Goal: Task Accomplishment & Management: Complete application form

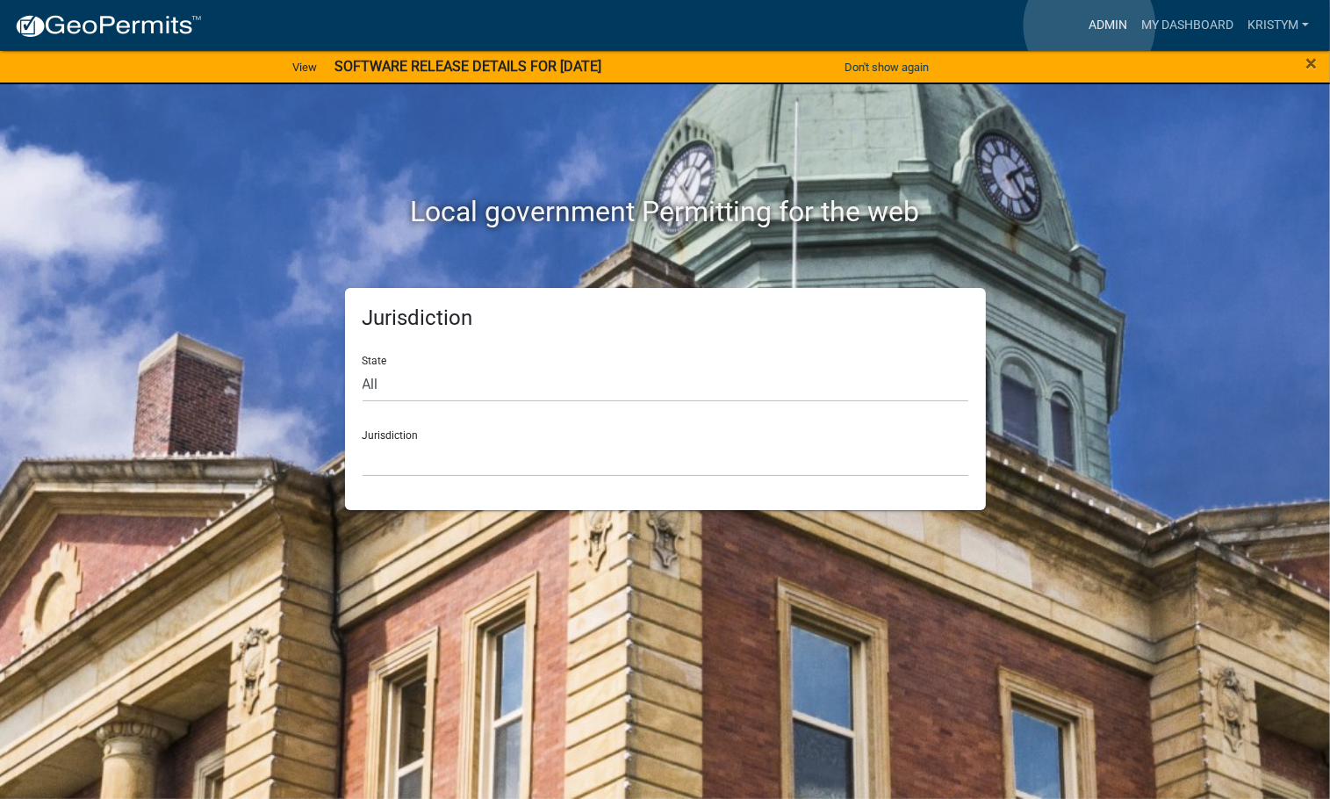
click at [1090, 25] on link "Admin" at bounding box center [1108, 25] width 53 height 33
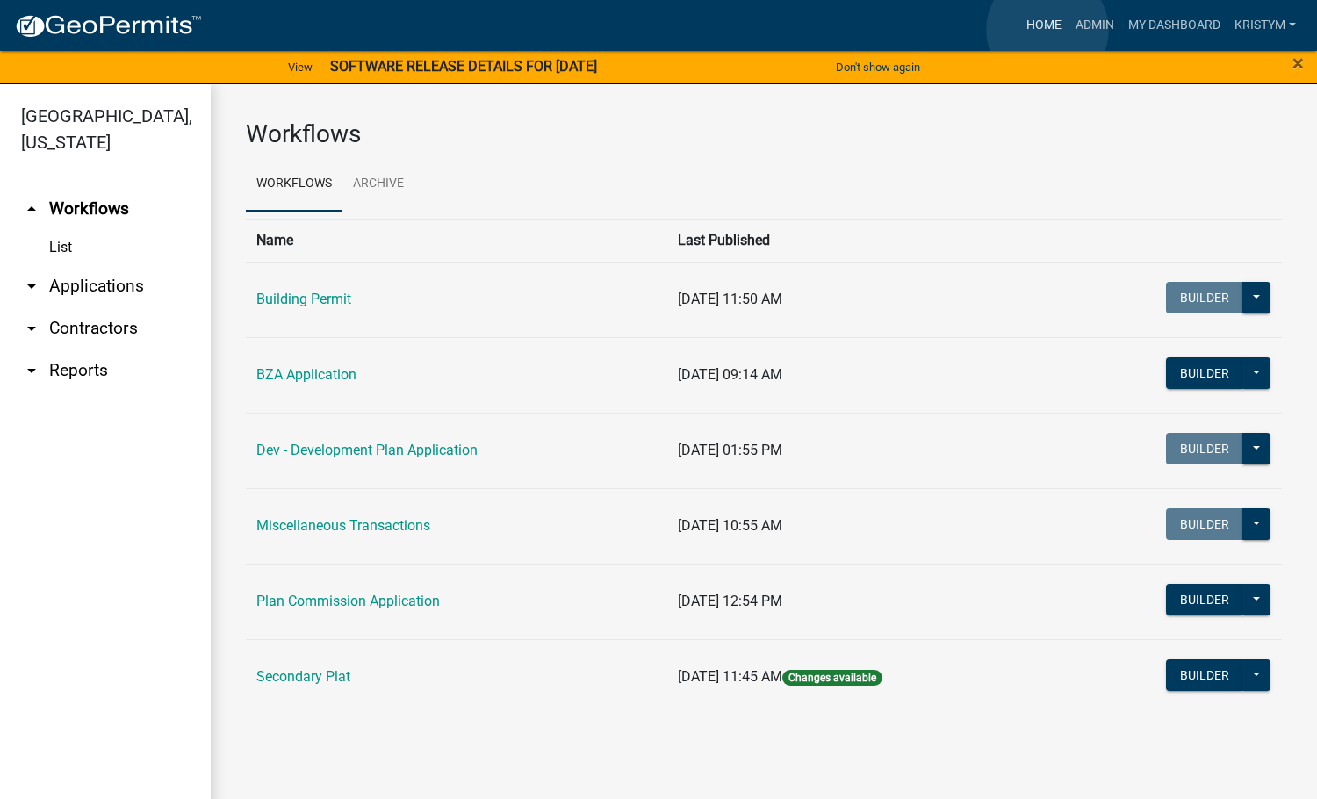
click at [1048, 30] on link "Home" at bounding box center [1043, 25] width 49 height 33
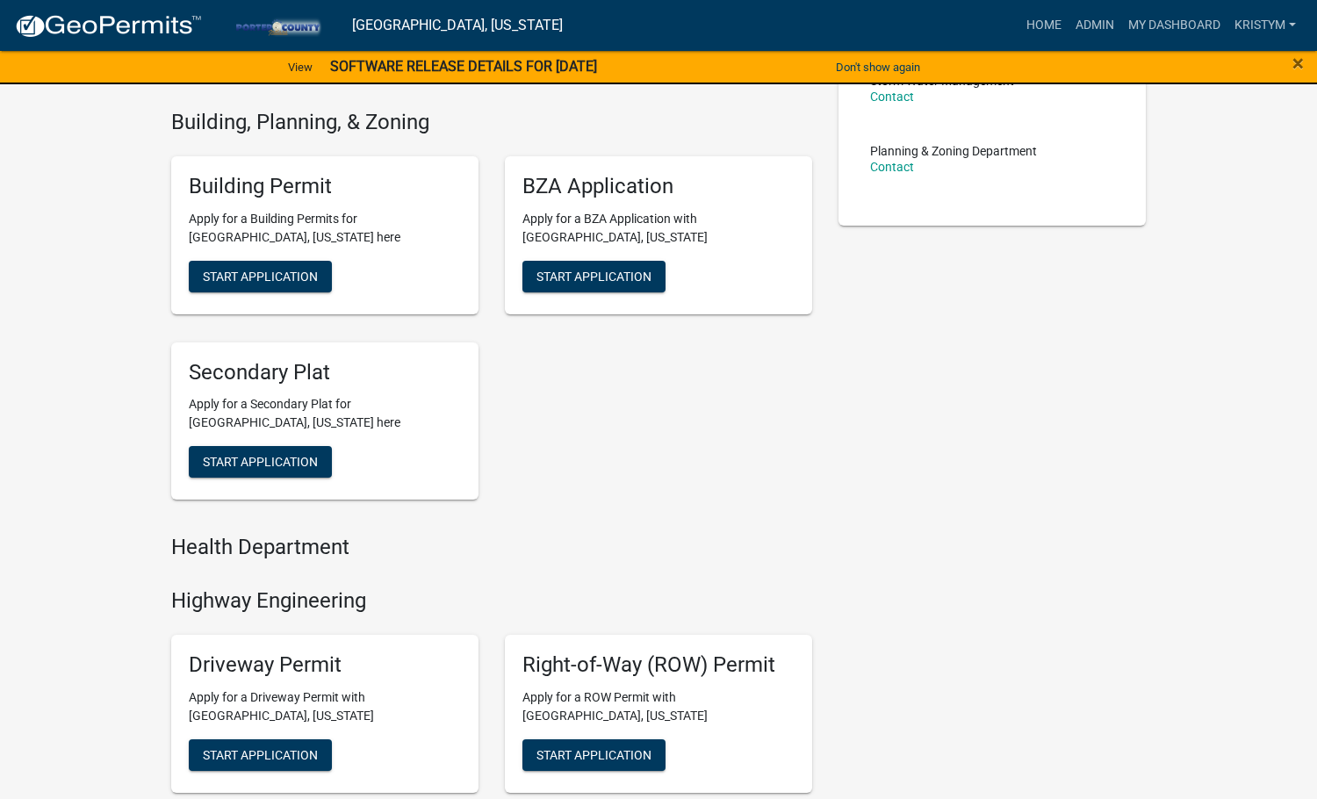
scroll to position [439, 0]
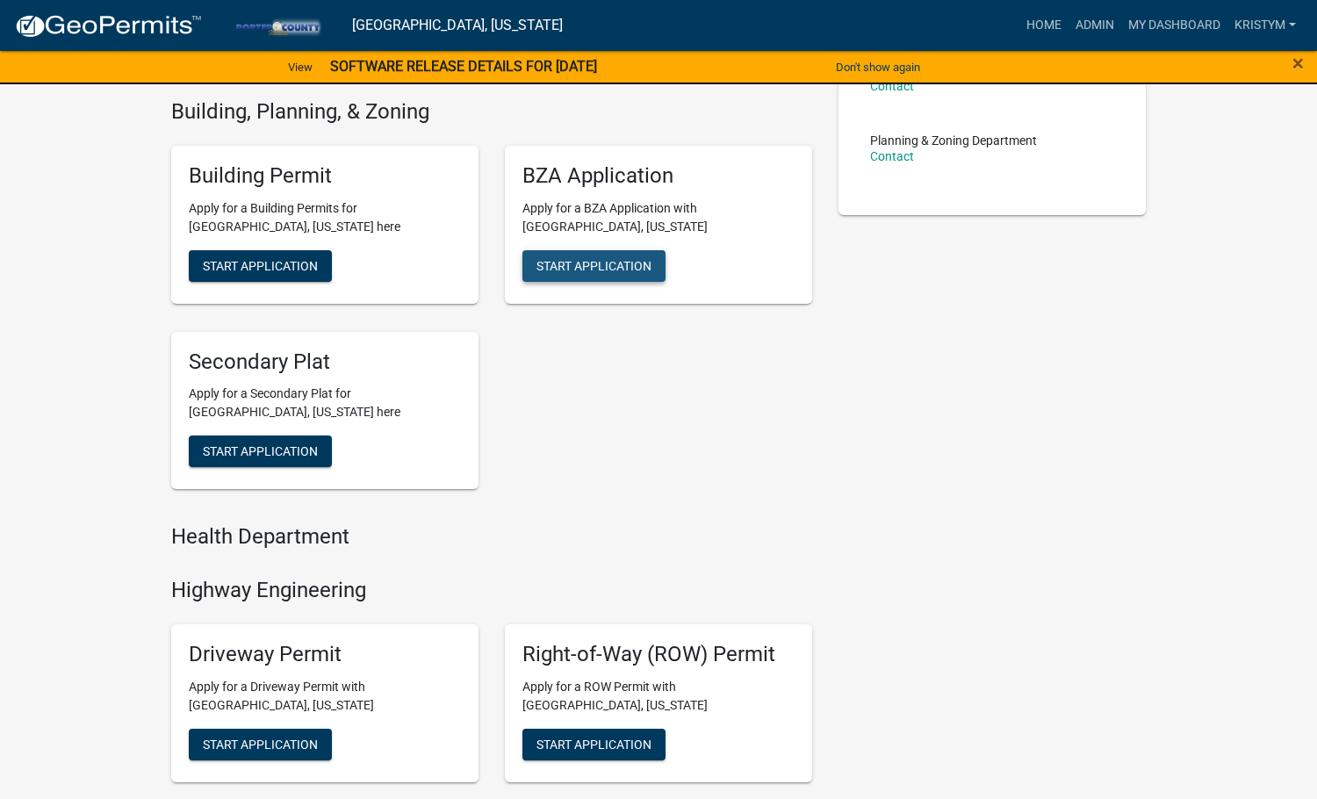
click at [609, 265] on span "Start Application" at bounding box center [594, 265] width 115 height 14
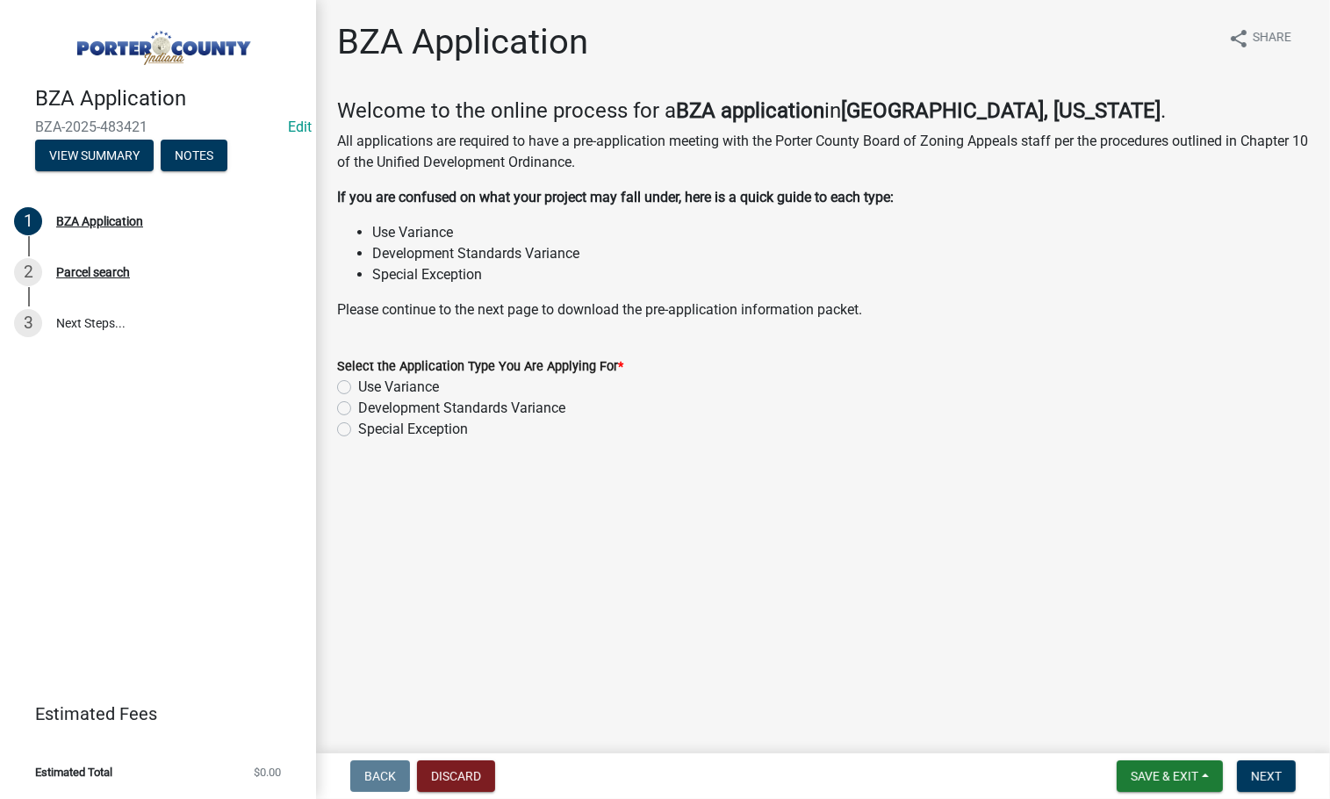
click at [358, 386] on label "Use Variance" at bounding box center [398, 387] width 81 height 21
click at [358, 386] on input "Use Variance" at bounding box center [363, 382] width 11 height 11
radio input "true"
click at [1258, 784] on button "Next" at bounding box center [1266, 776] width 59 height 32
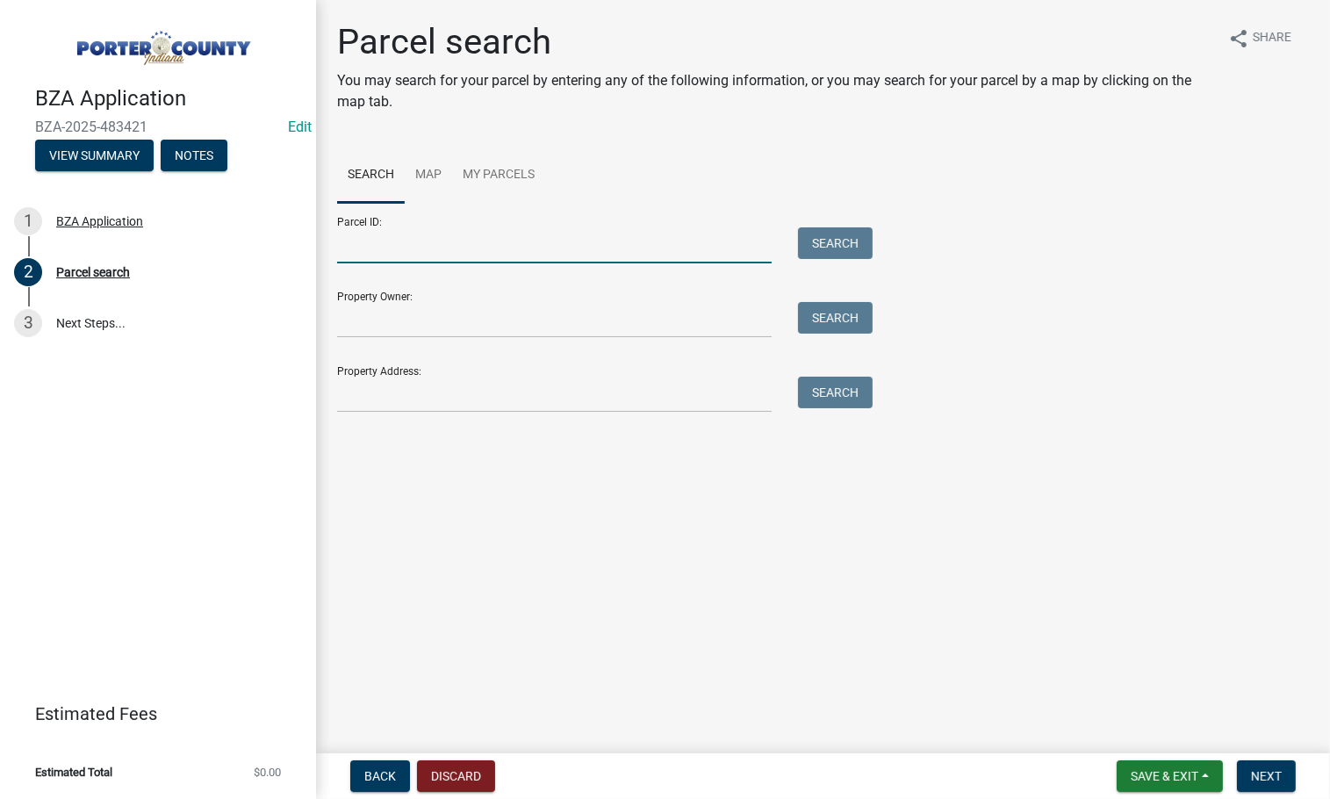
click at [406, 244] on input "Parcel ID:" at bounding box center [554, 245] width 435 height 36
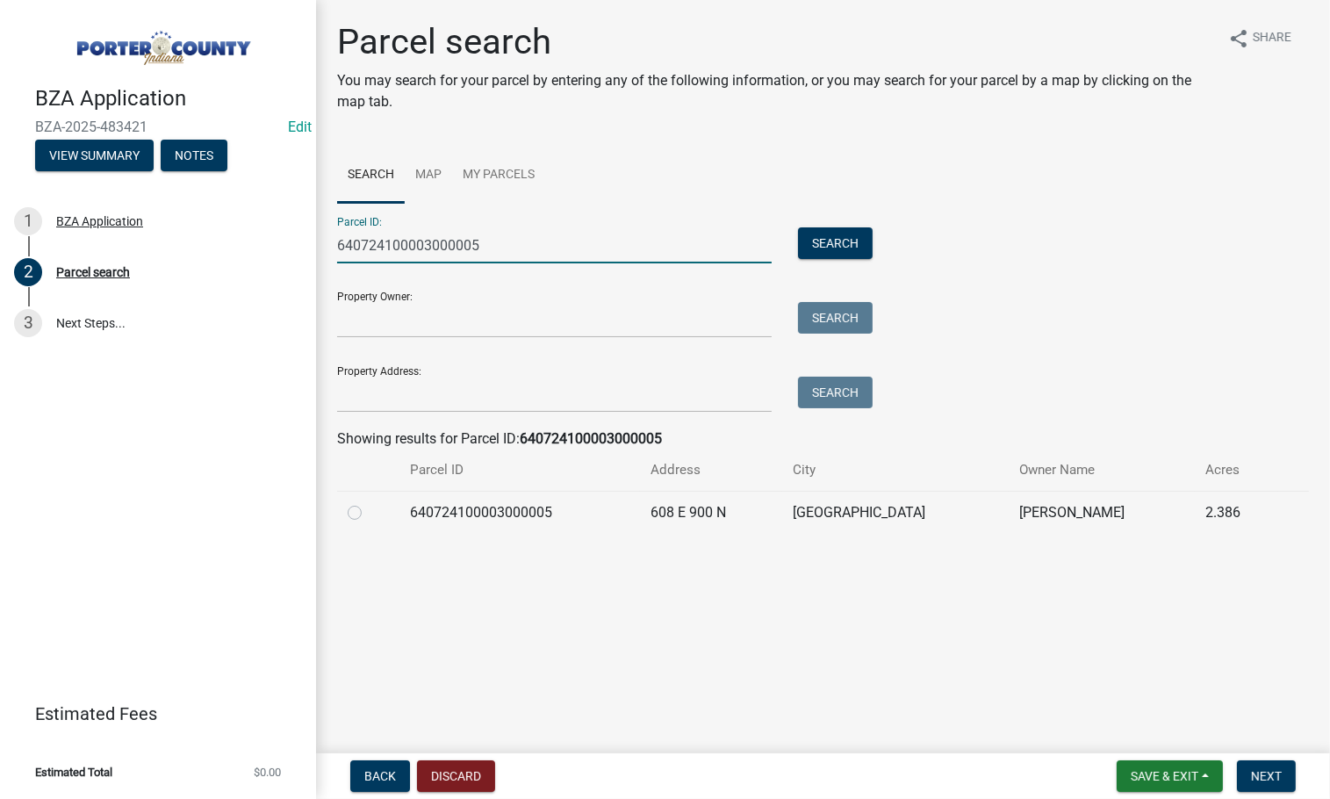
type input "640724100003000005"
click at [369, 502] on label at bounding box center [369, 502] width 0 height 0
click at [369, 514] on input "radio" at bounding box center [374, 507] width 11 height 11
radio input "true"
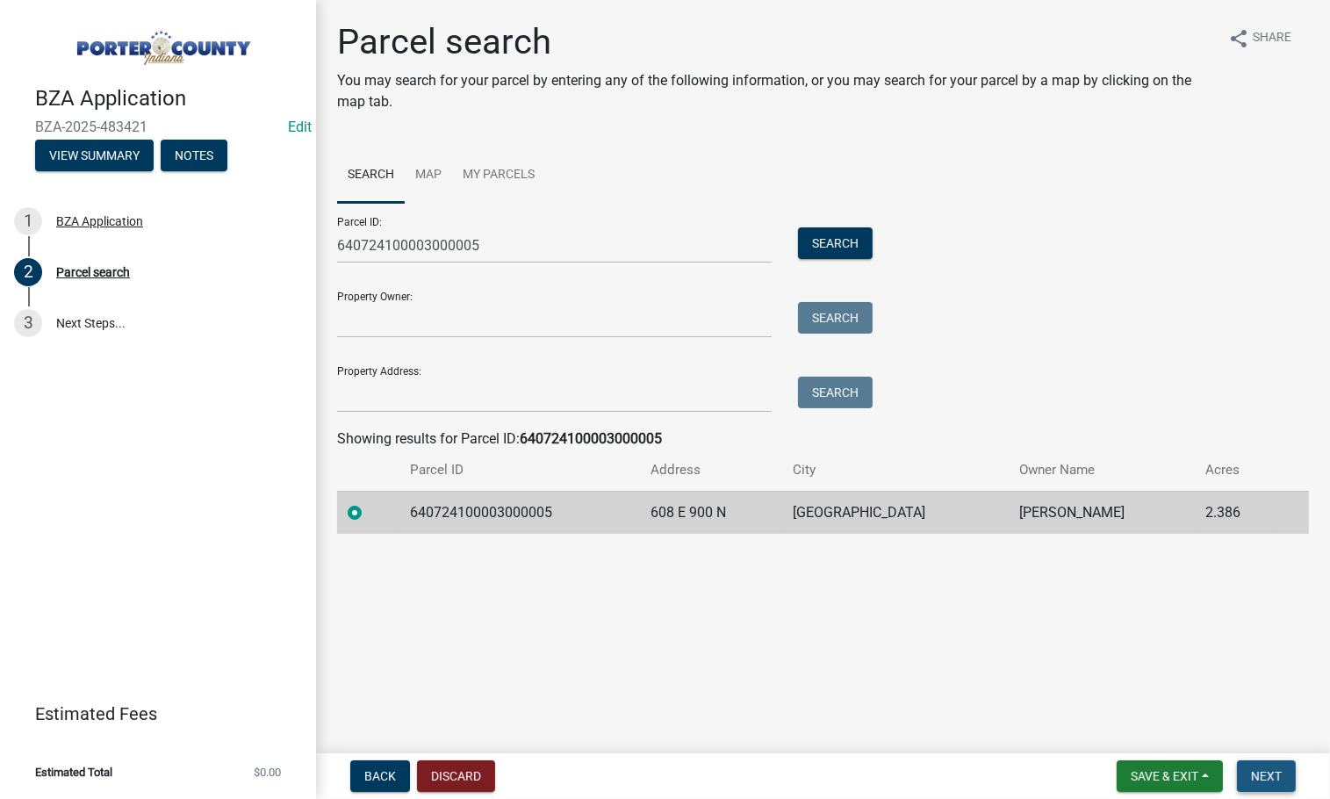
click at [1292, 775] on button "Next" at bounding box center [1266, 776] width 59 height 32
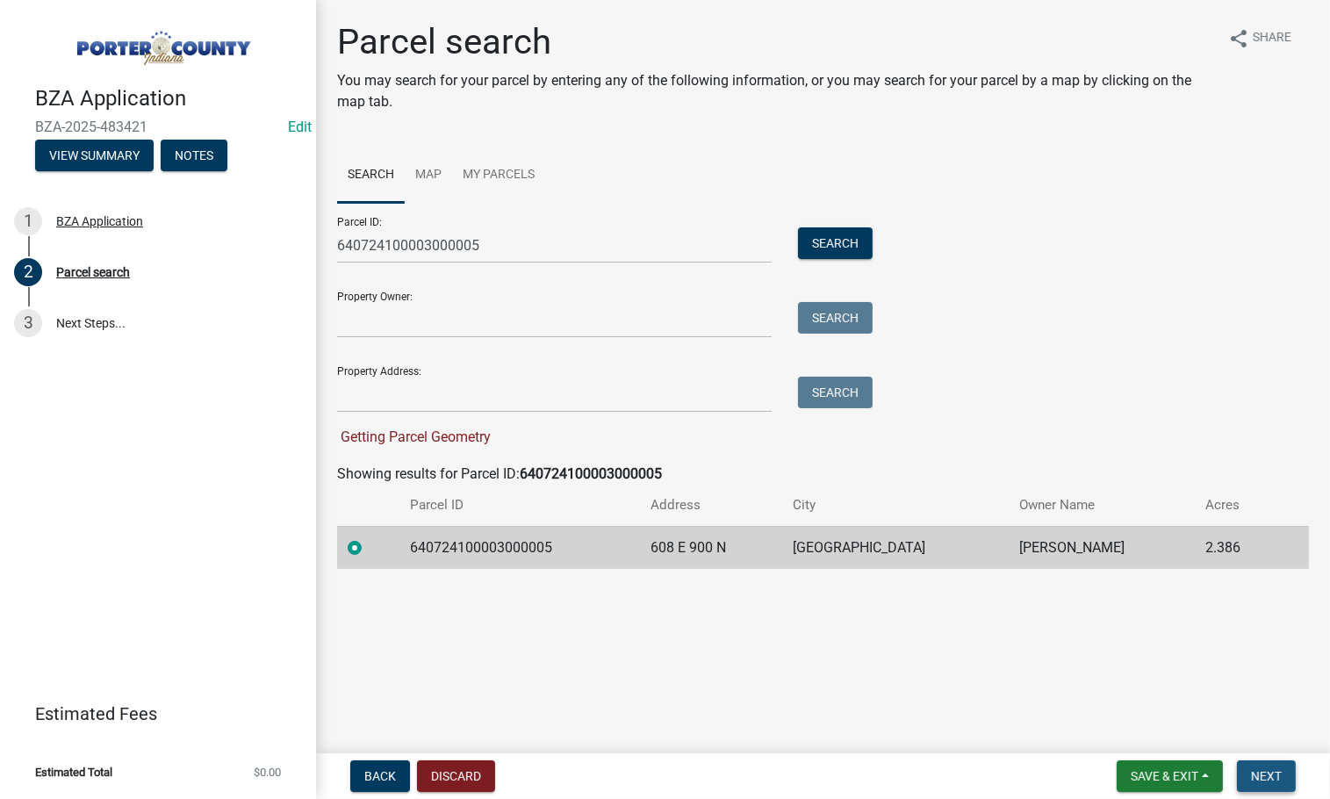
click at [1272, 773] on span "Next" at bounding box center [1266, 776] width 31 height 14
click at [626, 255] on input "640724100003000005" at bounding box center [554, 245] width 435 height 36
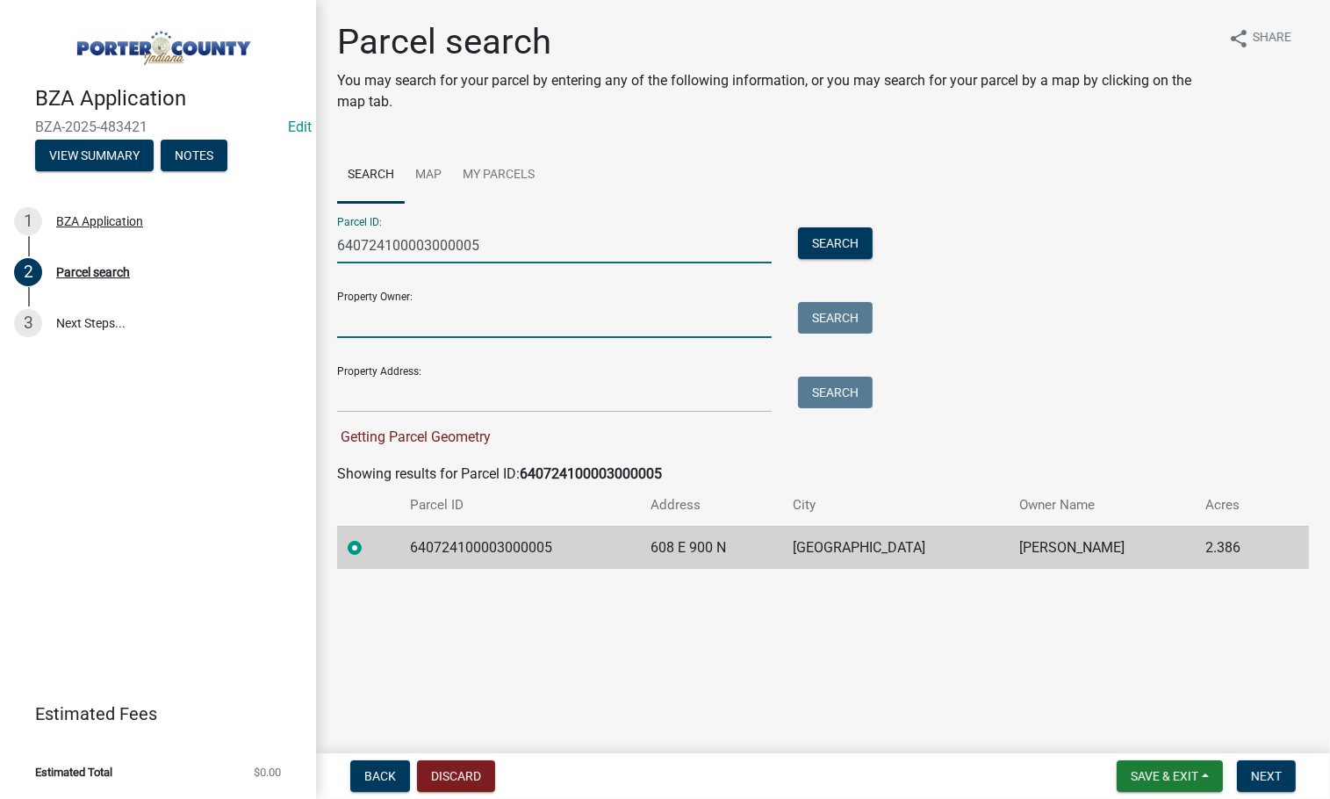
click at [443, 336] on input "Property Owner:" at bounding box center [554, 320] width 435 height 36
click at [516, 204] on div "Parcel ID: 640724100003000005 Search" at bounding box center [600, 233] width 527 height 61
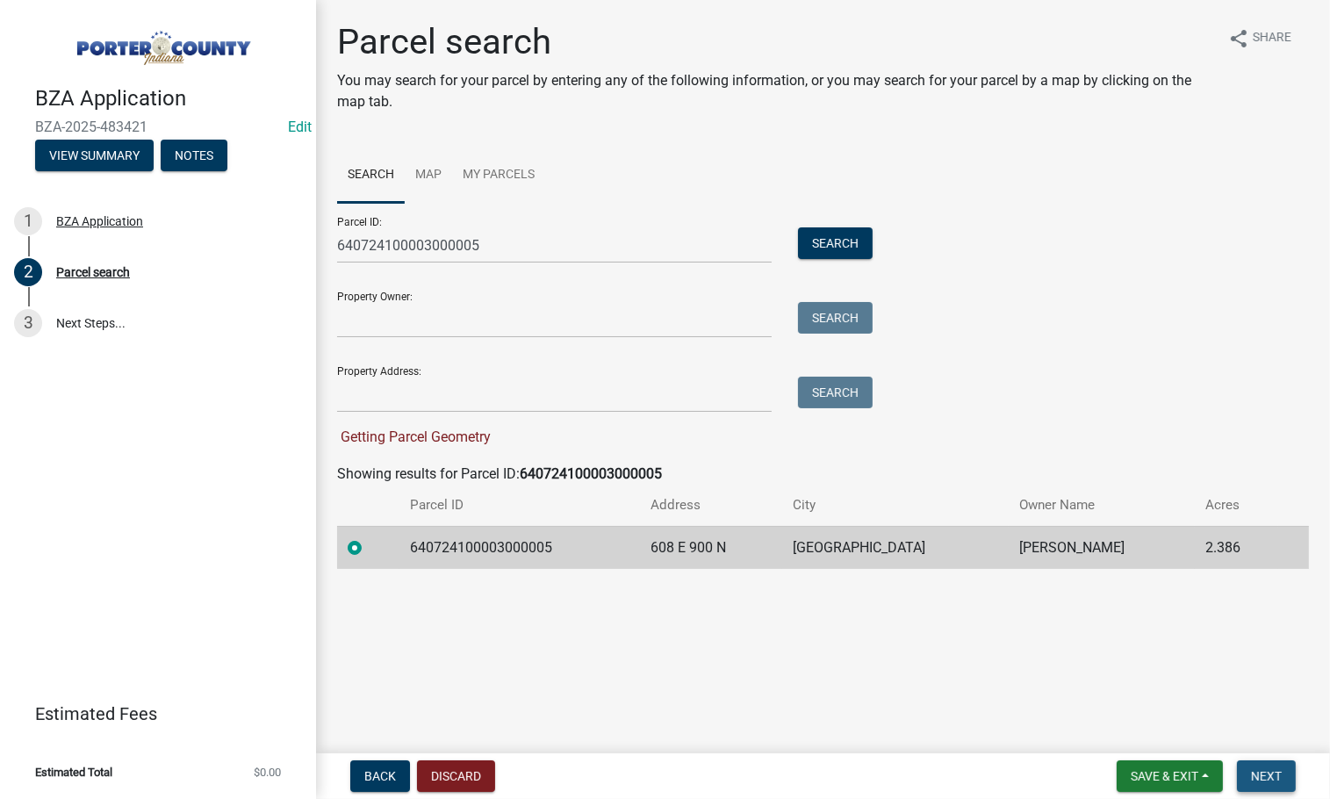
click at [1245, 773] on button "Next" at bounding box center [1266, 776] width 59 height 32
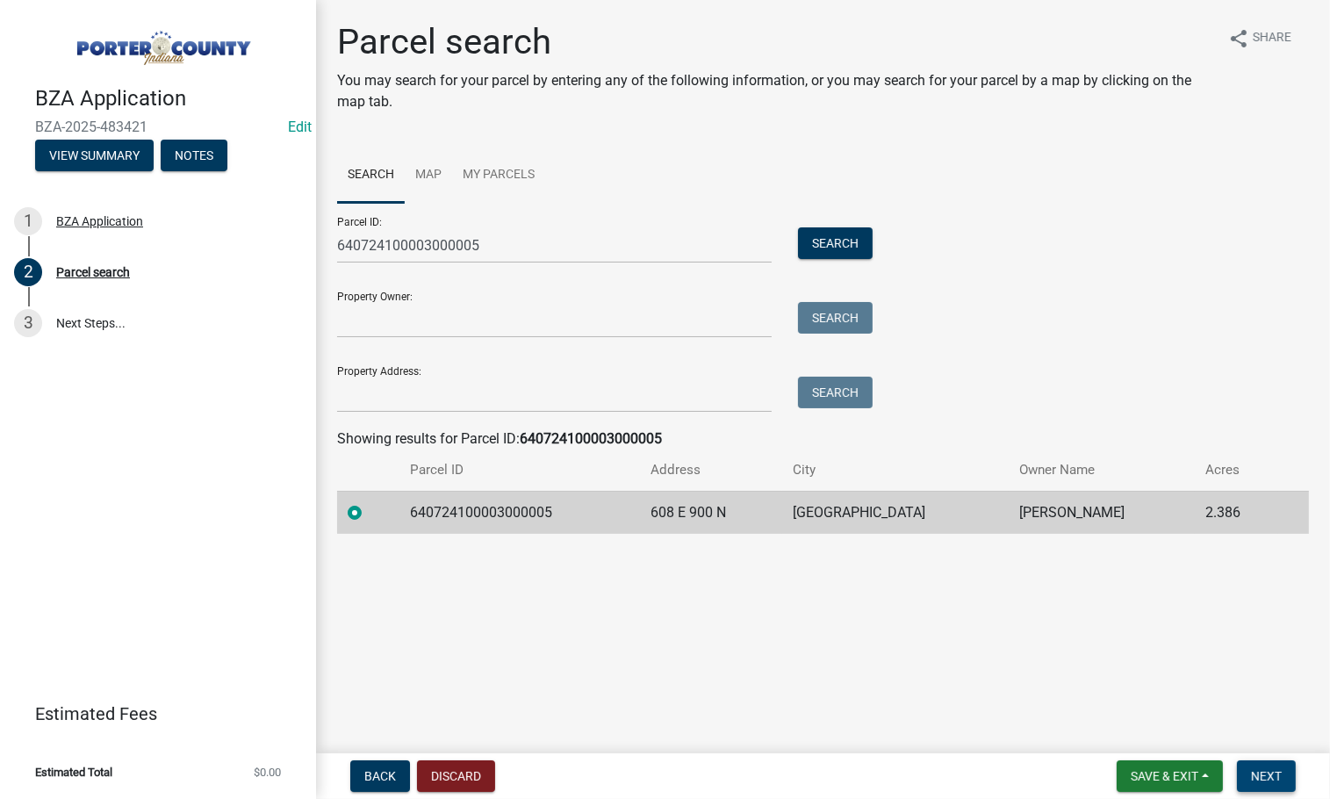
click at [1245, 773] on button "Next" at bounding box center [1266, 776] width 59 height 32
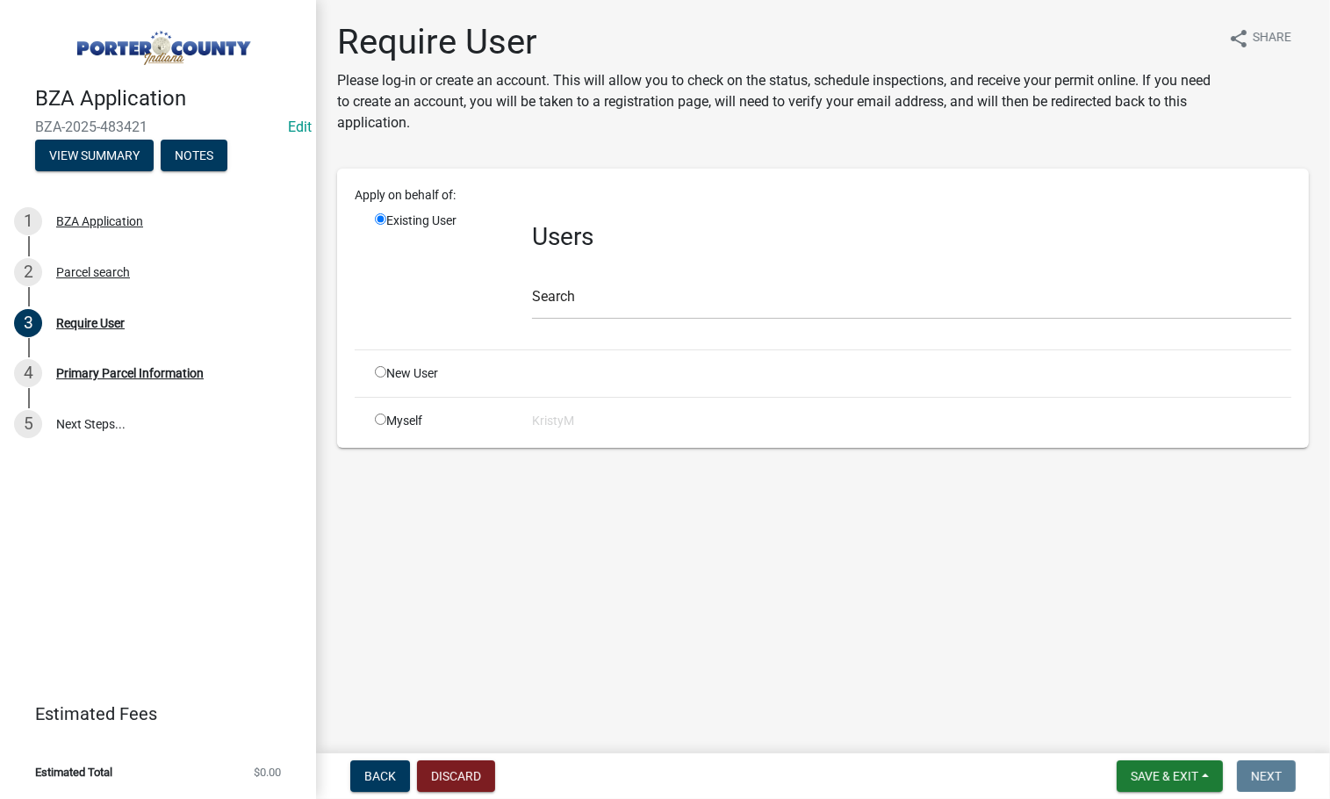
click at [378, 415] on input "radio" at bounding box center [380, 419] width 11 height 11
radio input "true"
radio input "false"
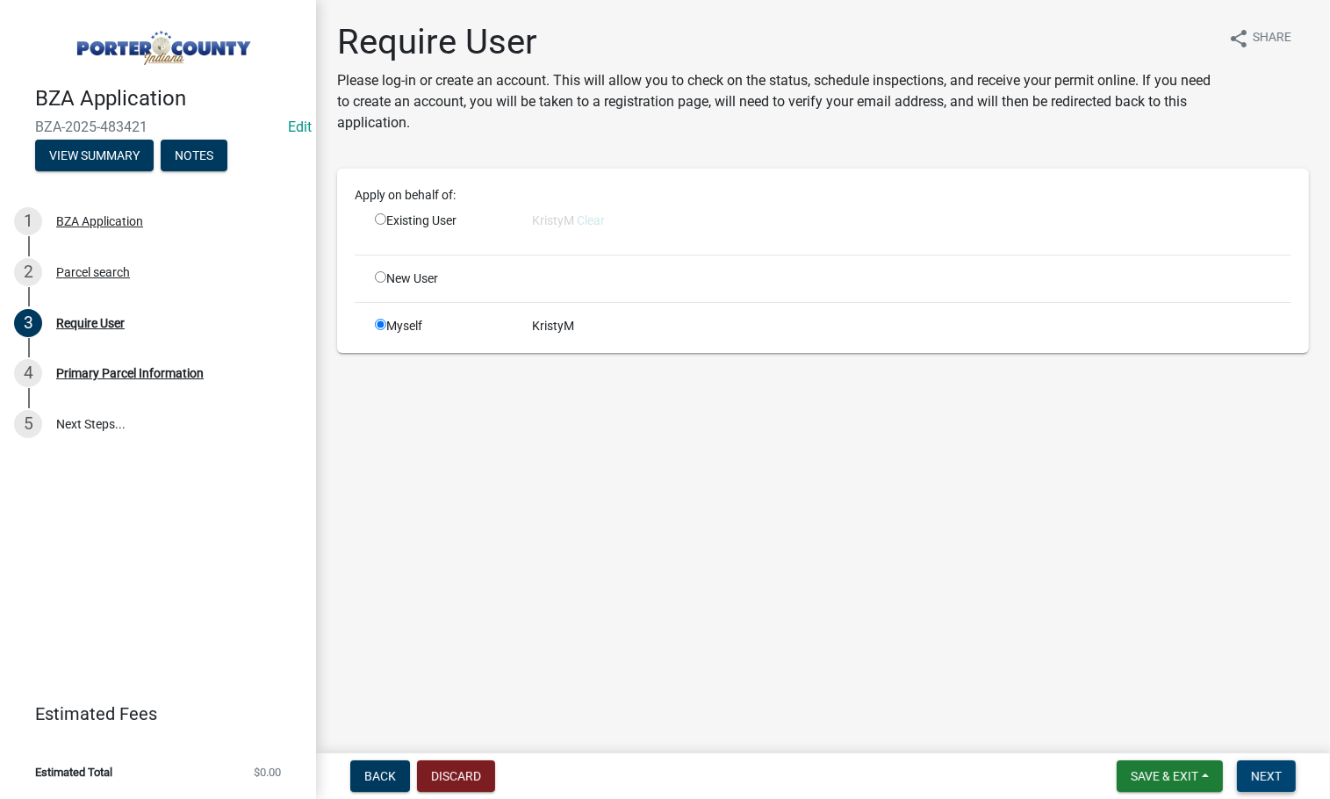
click at [1269, 773] on span "Next" at bounding box center [1266, 776] width 31 height 14
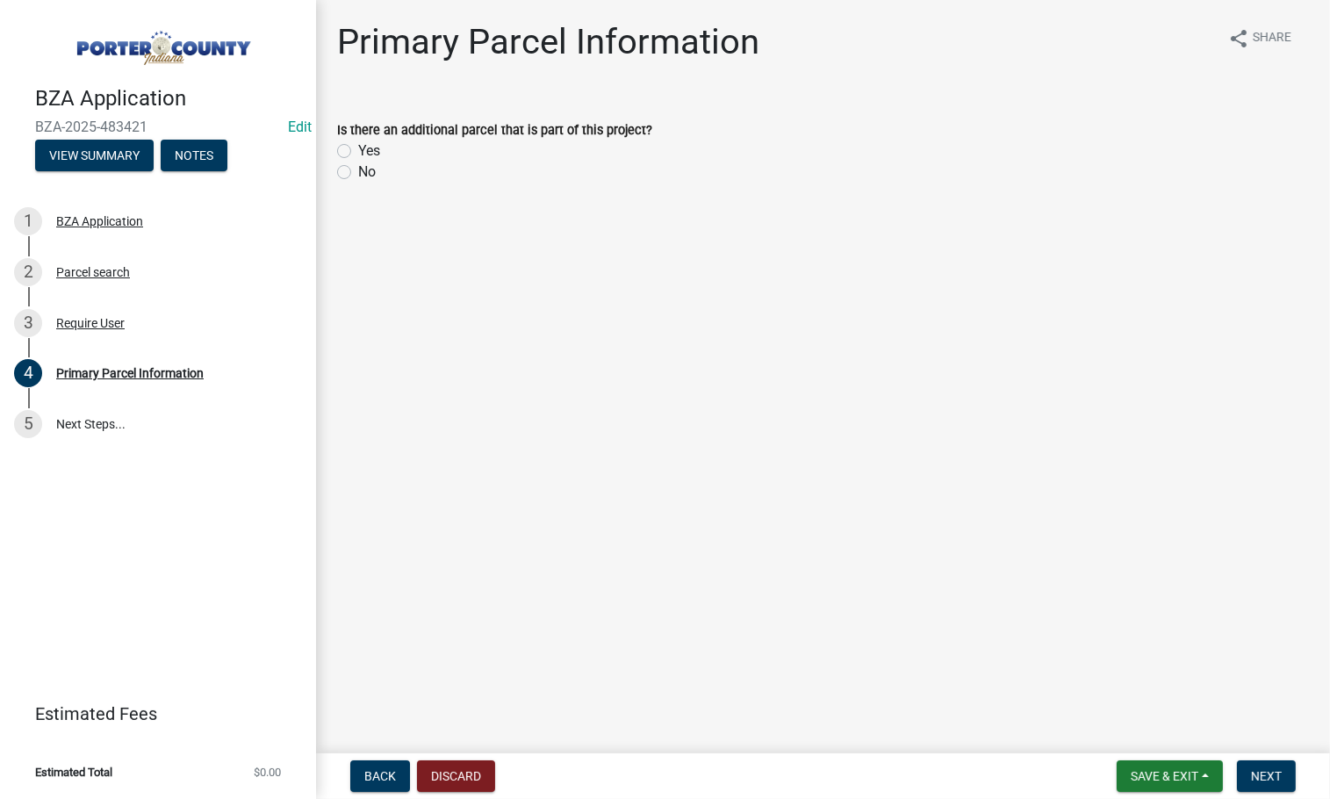
click at [358, 169] on label "No" at bounding box center [367, 172] width 18 height 21
click at [358, 169] on input "No" at bounding box center [363, 167] width 11 height 11
radio input "true"
click at [1267, 774] on span "Next" at bounding box center [1266, 776] width 31 height 14
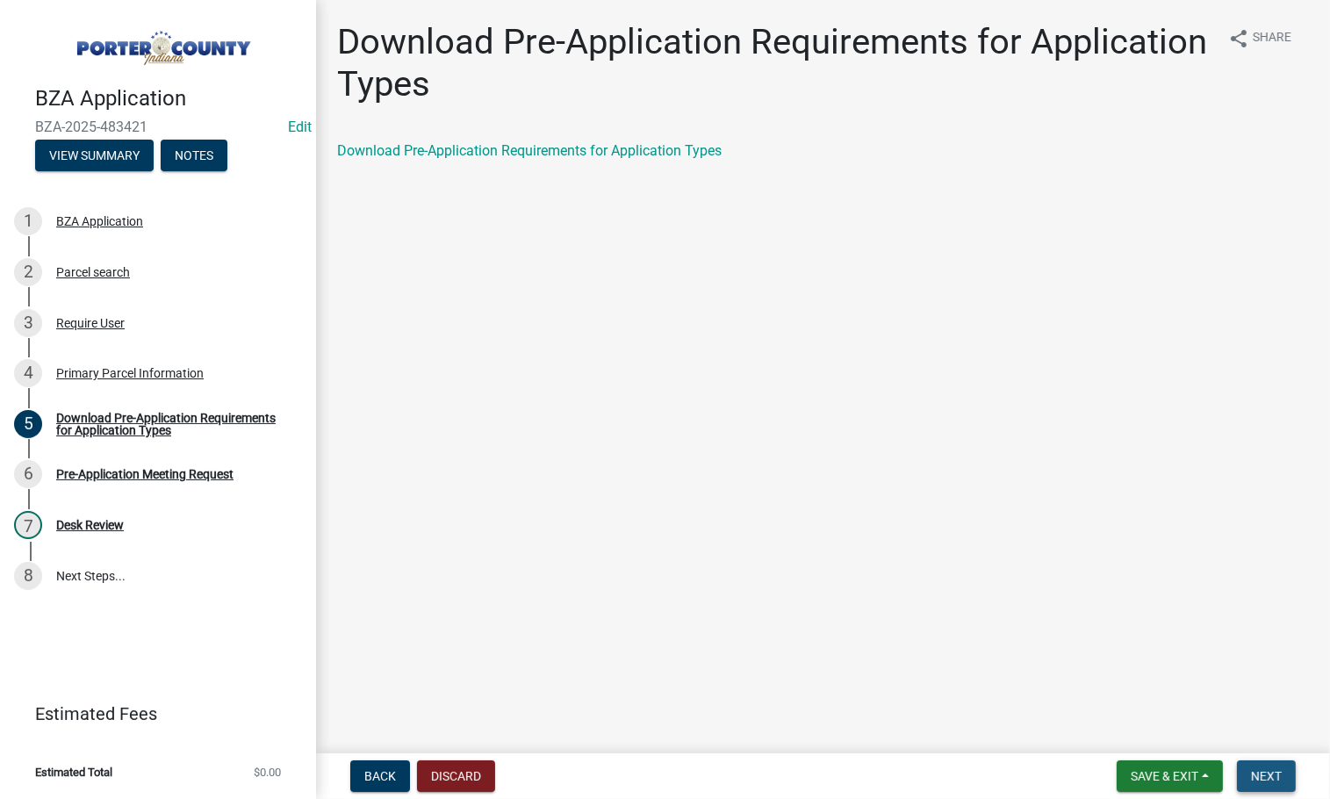
click at [1264, 774] on span "Next" at bounding box center [1266, 776] width 31 height 14
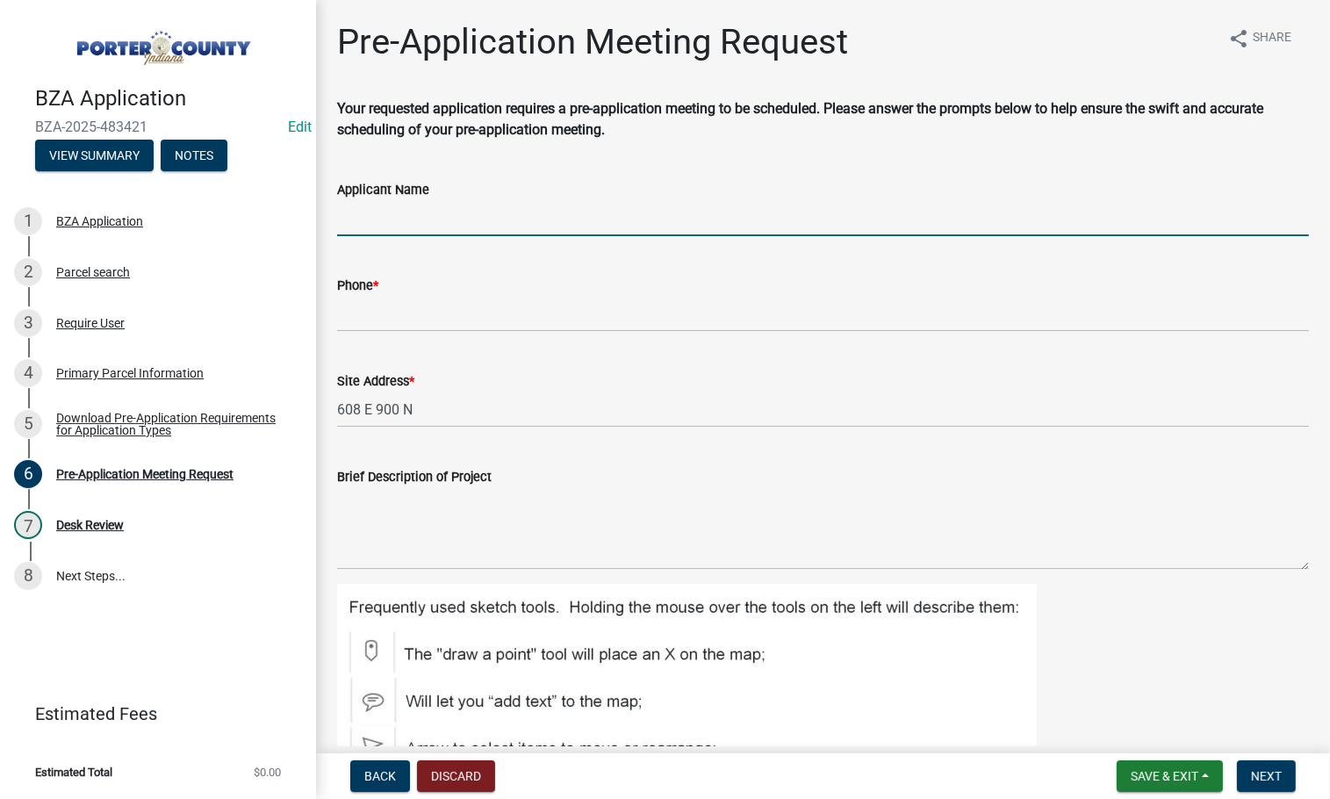
click at [433, 224] on input "Applicant Name" at bounding box center [823, 218] width 972 height 36
type input "[PERSON_NAME]"
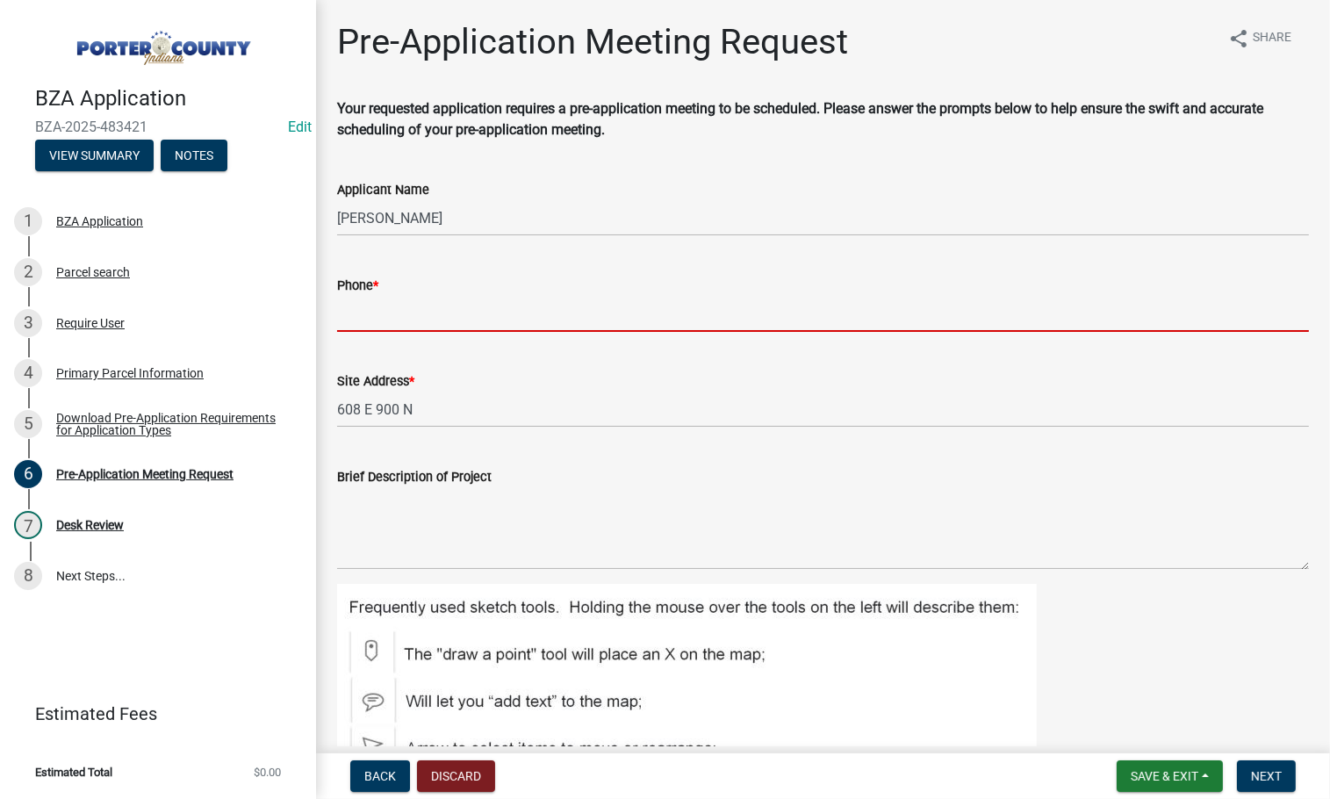
click at [380, 310] on input "Phone *" at bounding box center [823, 314] width 972 height 36
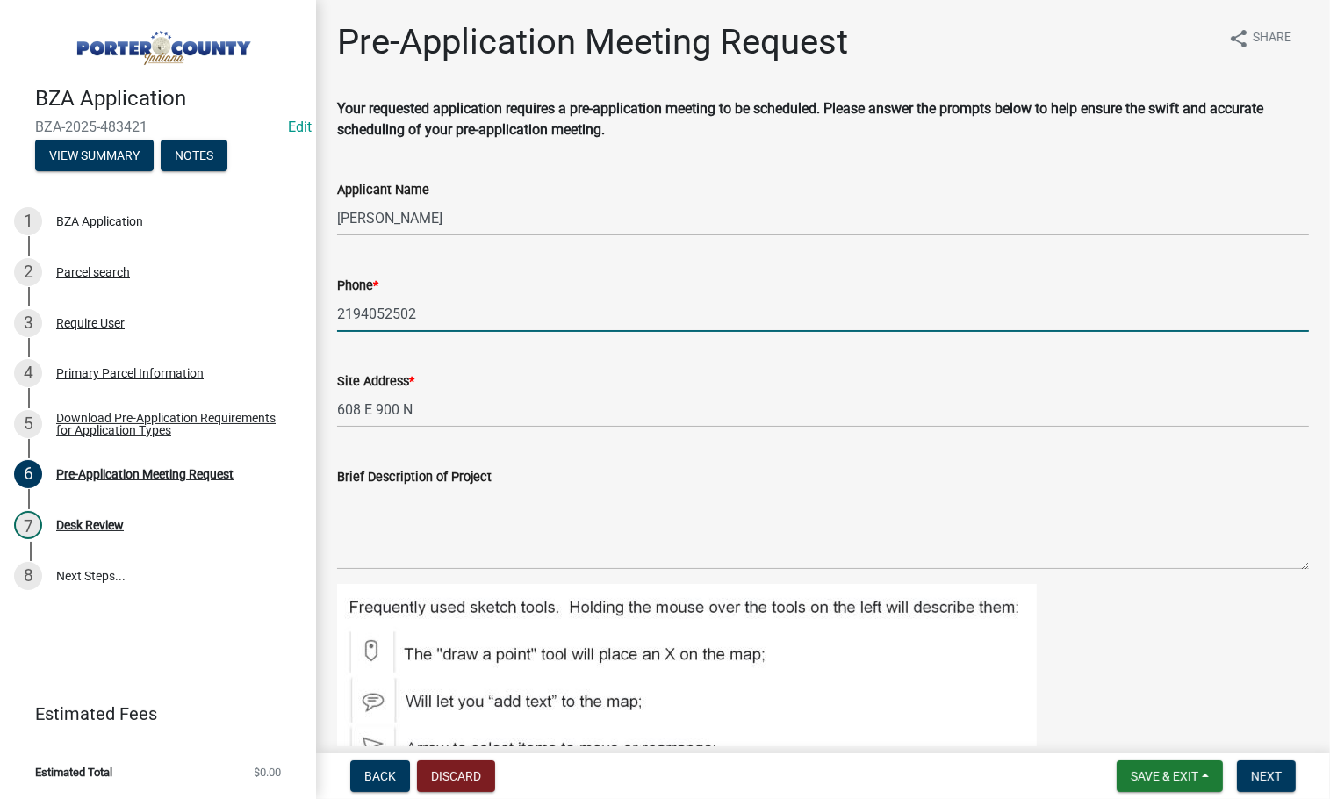
type input "2194052502"
click at [1272, 769] on span "Next" at bounding box center [1266, 776] width 31 height 14
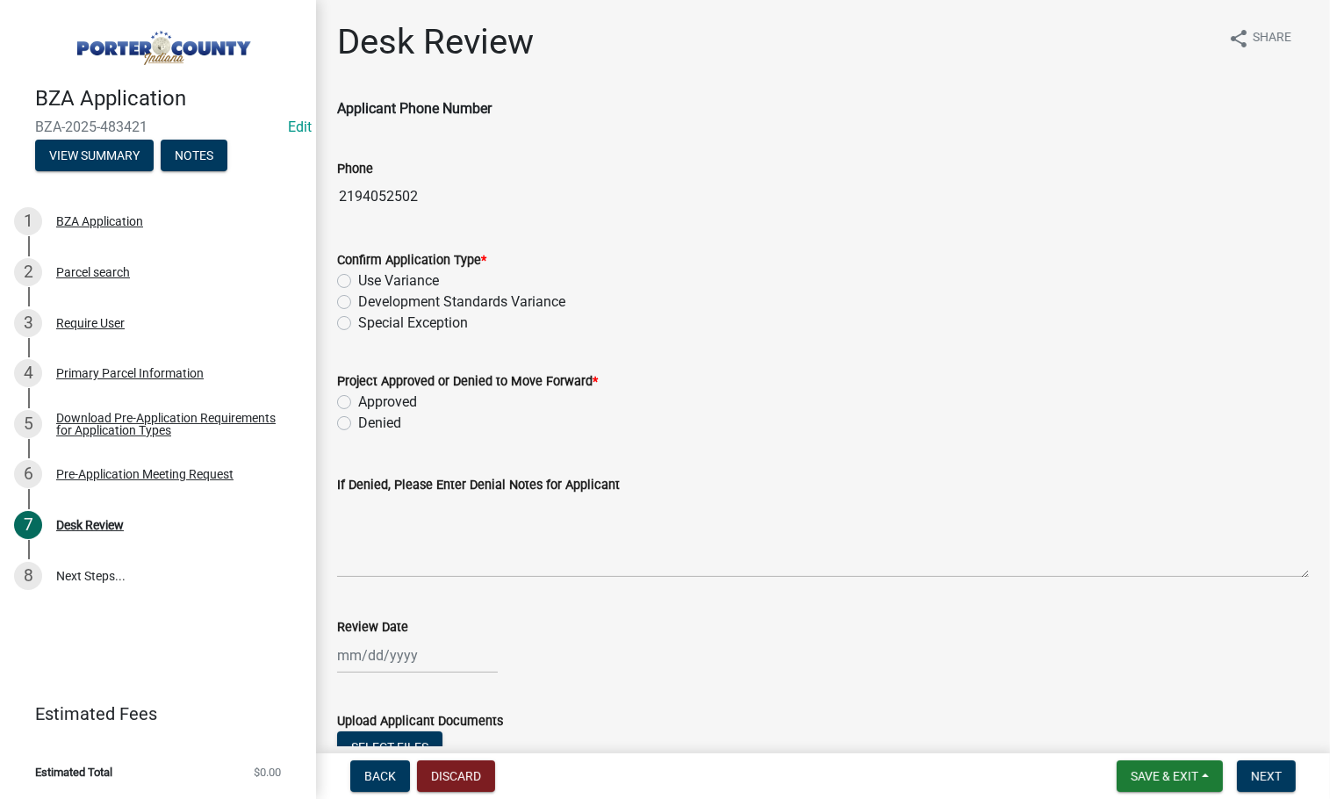
click at [358, 277] on label "Use Variance" at bounding box center [398, 280] width 81 height 21
click at [358, 277] on input "Use Variance" at bounding box center [363, 275] width 11 height 11
radio input "true"
click at [358, 397] on label "Approved" at bounding box center [387, 402] width 59 height 21
click at [358, 397] on input "Approved" at bounding box center [363, 397] width 11 height 11
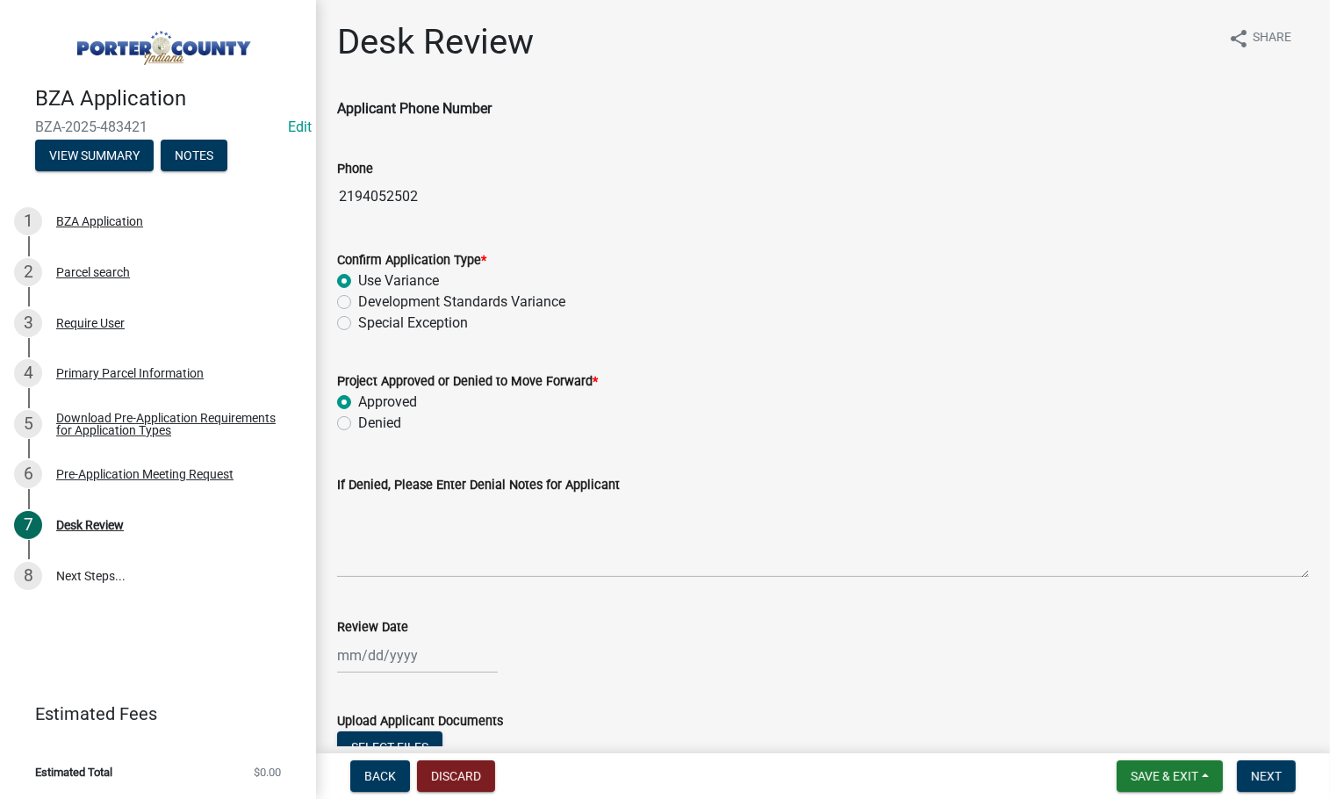
radio input "true"
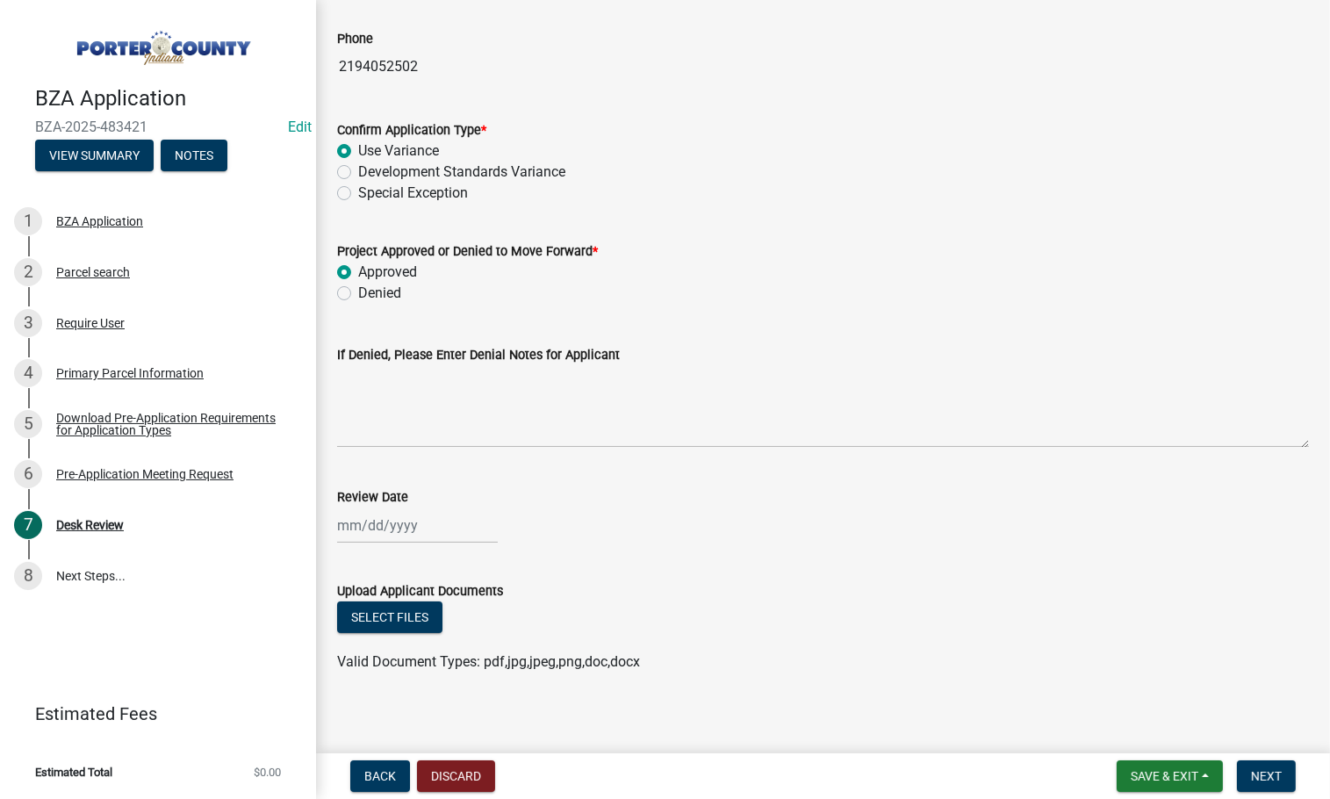
scroll to position [140, 0]
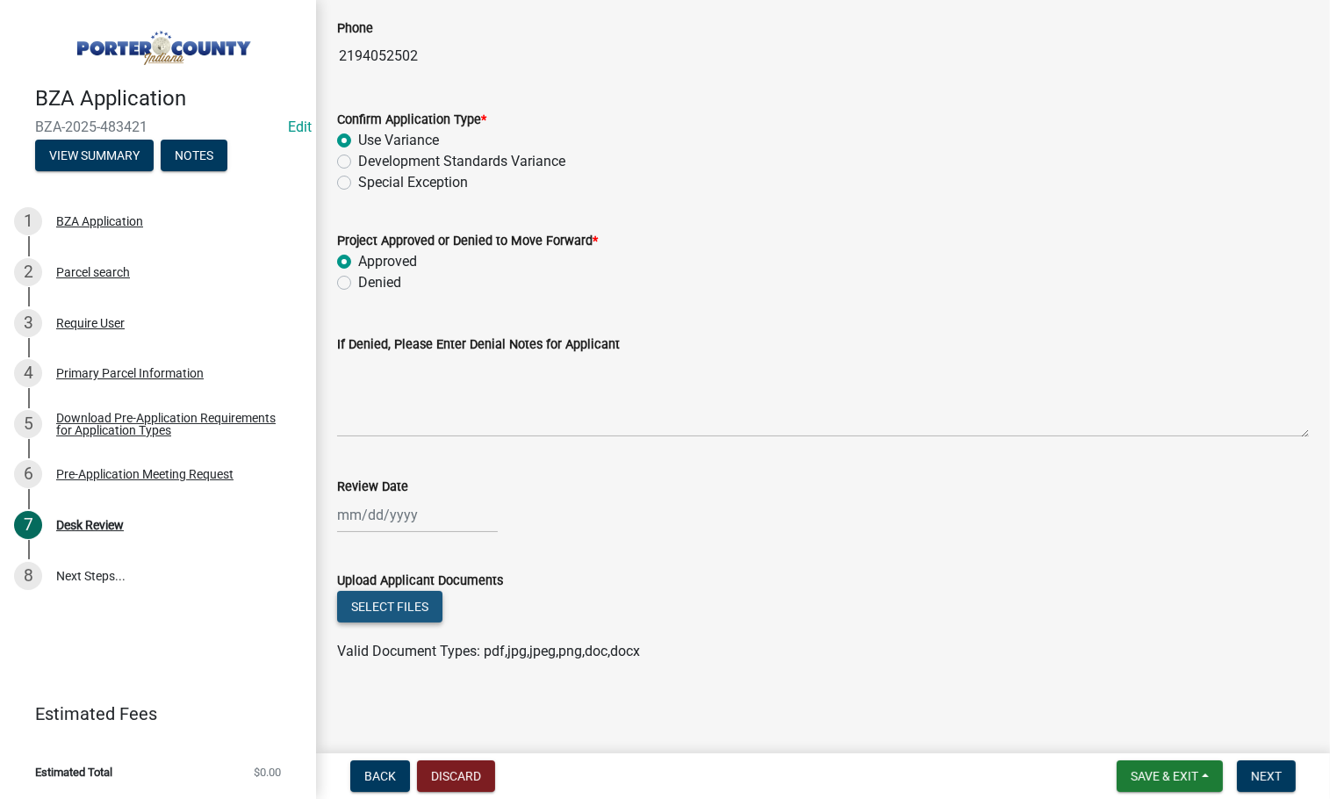
click at [382, 616] on button "Select files" at bounding box center [389, 607] width 105 height 32
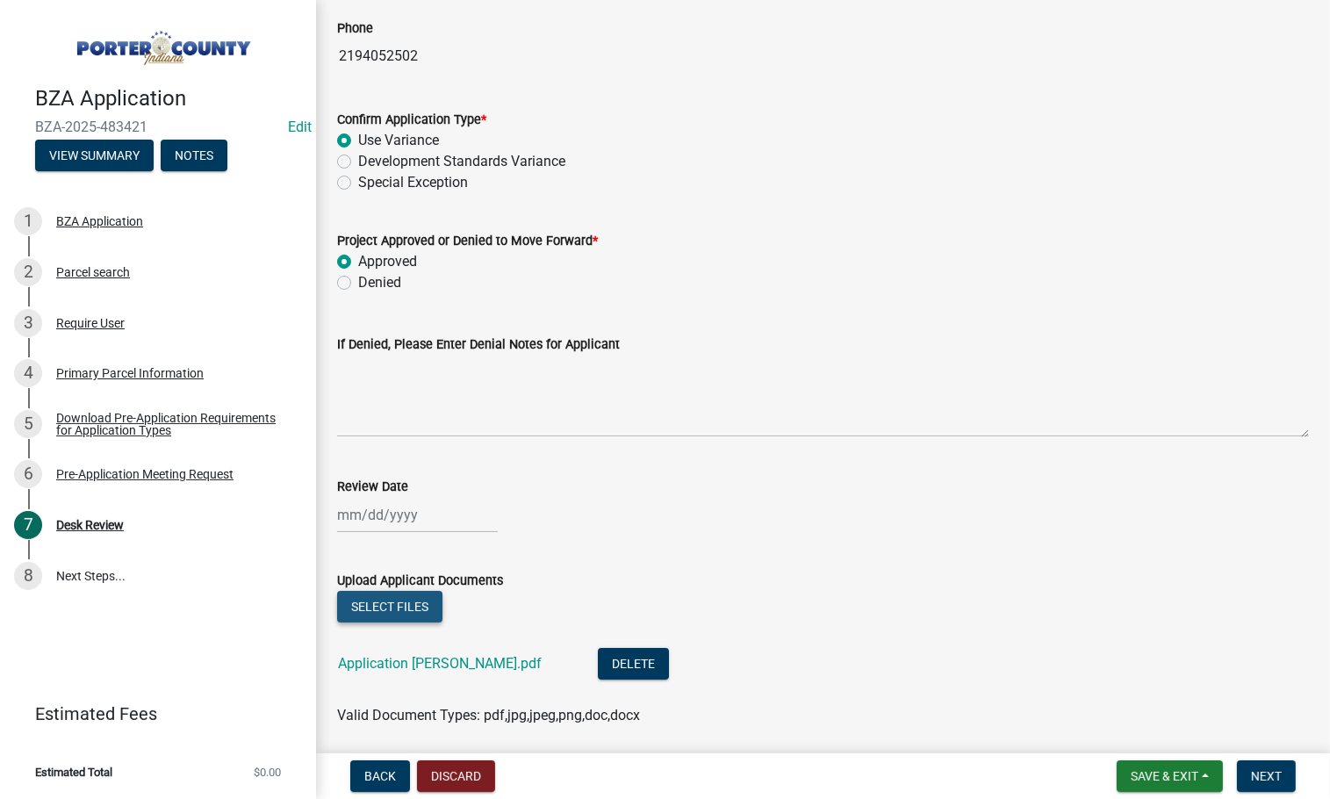
click at [410, 602] on button "Select files" at bounding box center [389, 607] width 105 height 32
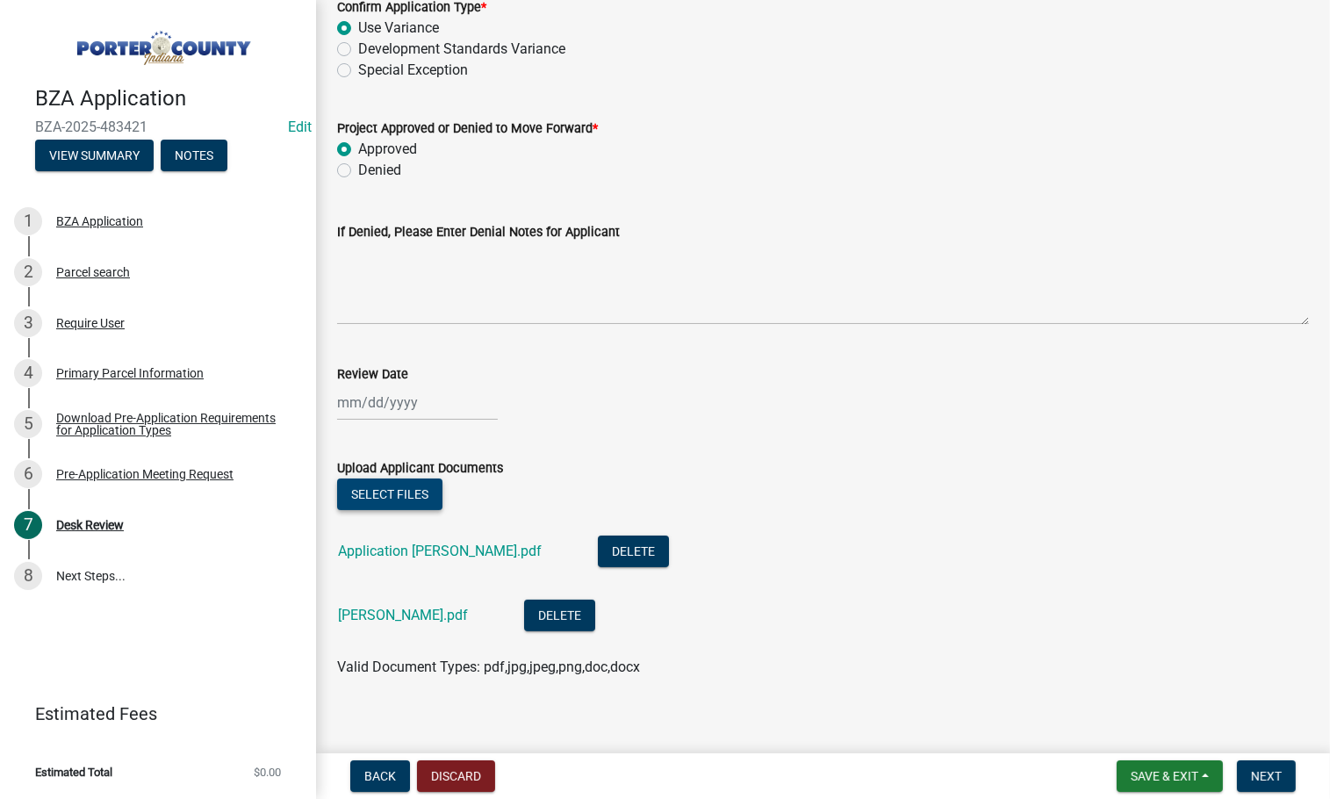
scroll to position [269, 0]
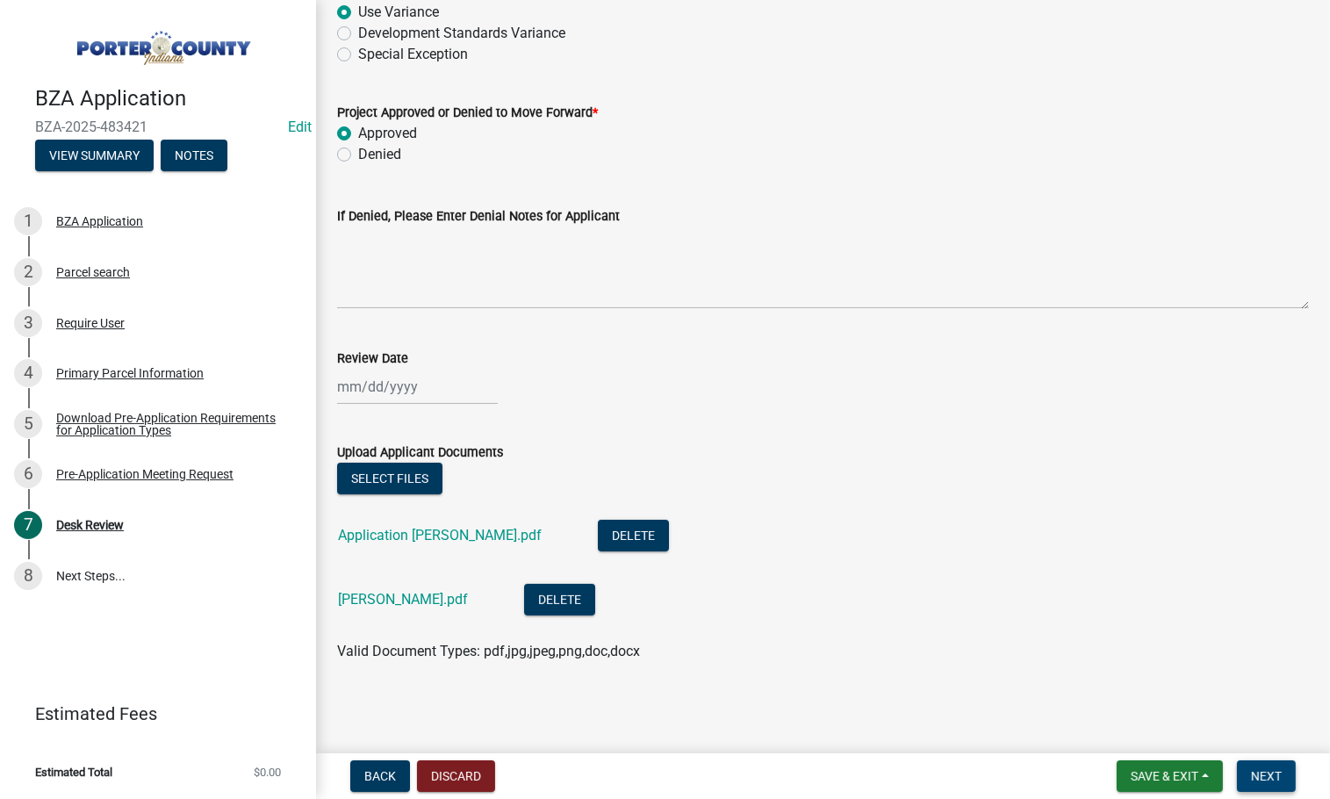
click at [1279, 776] on span "Next" at bounding box center [1266, 776] width 31 height 14
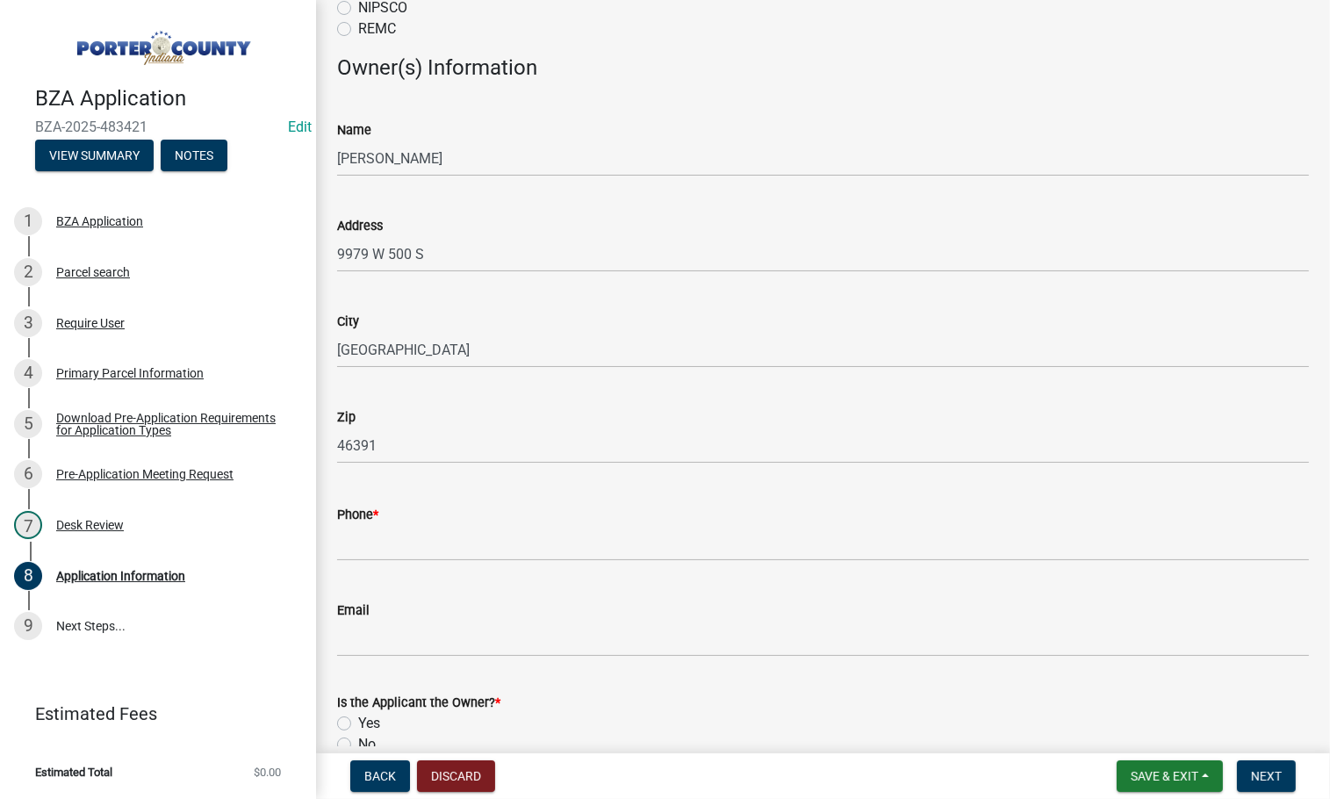
scroll to position [1410, 0]
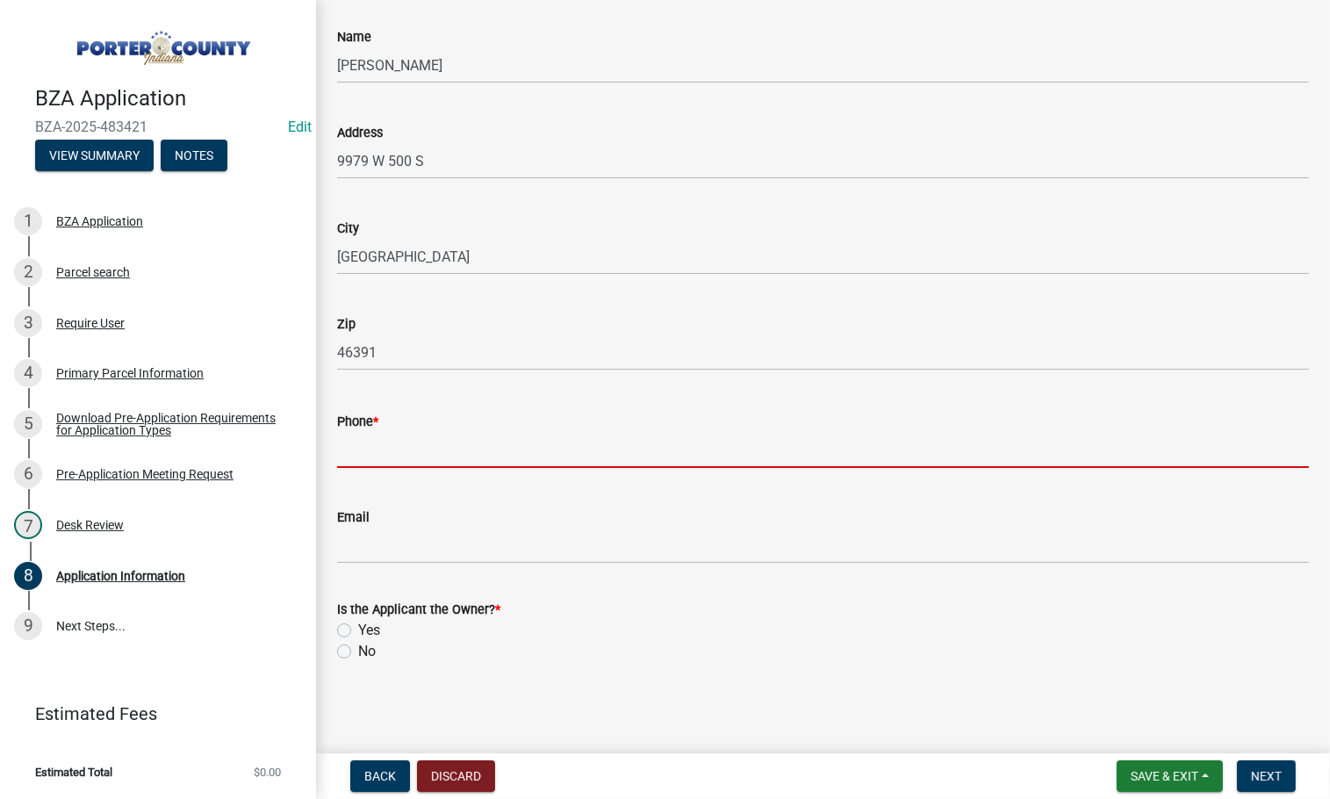
click at [385, 449] on input "Phone *" at bounding box center [823, 450] width 972 height 36
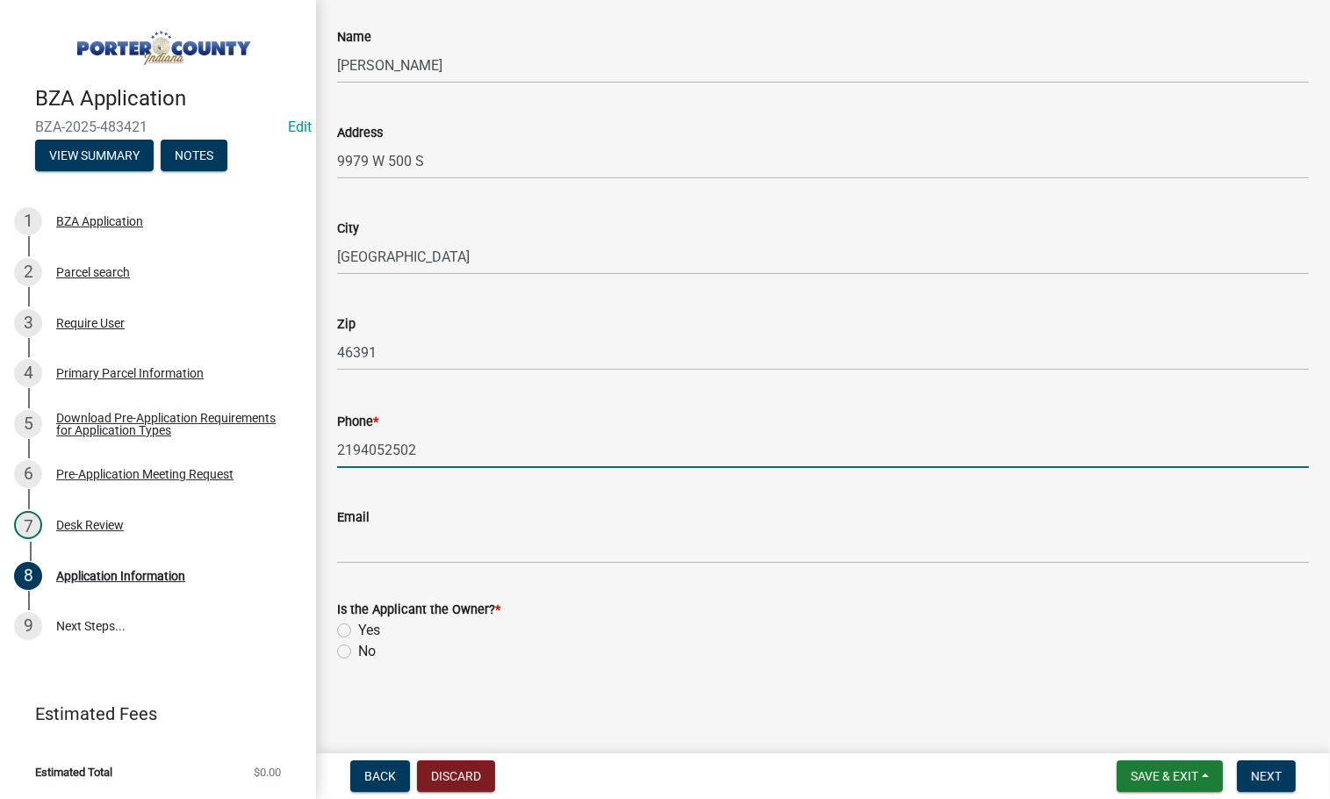
type input "2194052502"
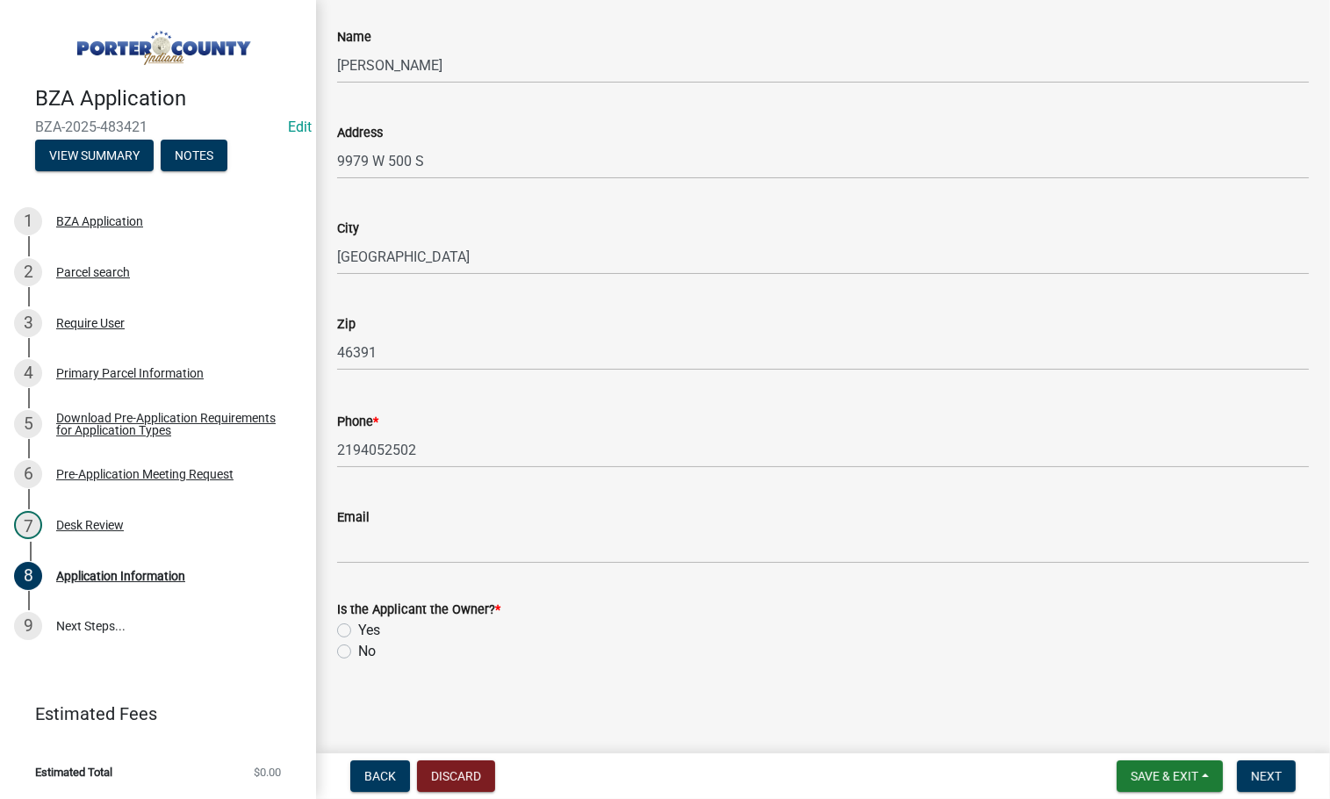
click at [351, 625] on div "Yes" at bounding box center [823, 630] width 972 height 21
click at [358, 626] on label "Yes" at bounding box center [369, 630] width 22 height 21
click at [358, 626] on input "Yes" at bounding box center [363, 625] width 11 height 11
radio input "true"
click at [1288, 777] on button "Next" at bounding box center [1266, 776] width 59 height 32
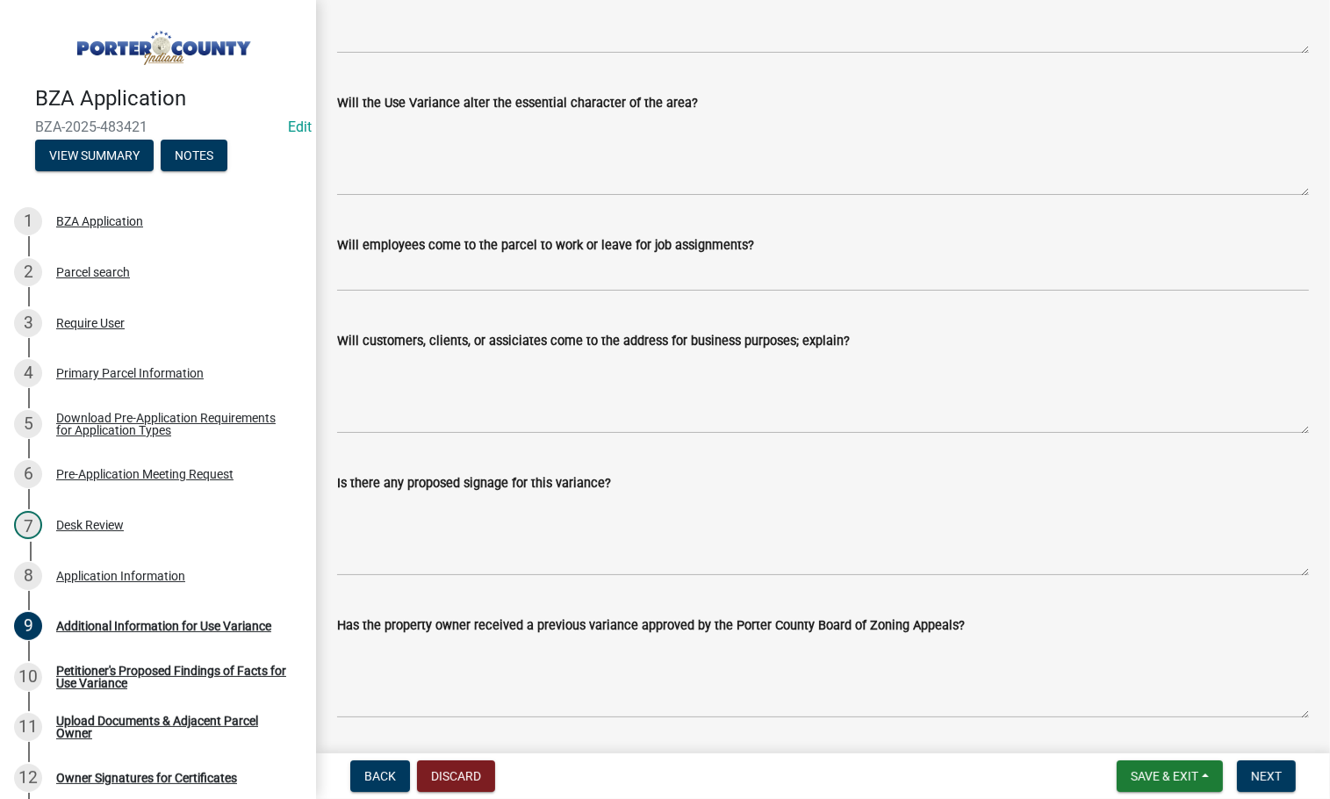
scroll to position [533, 0]
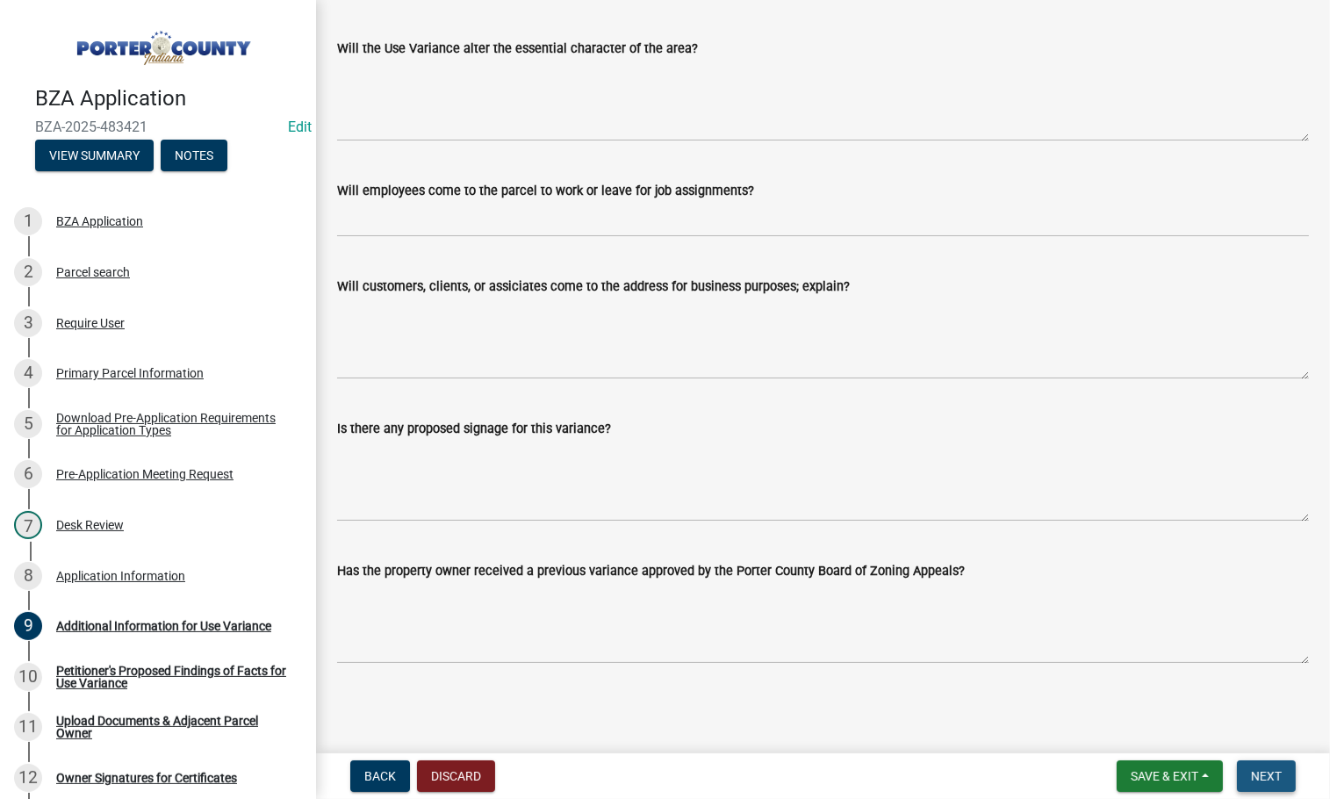
click at [1255, 774] on span "Next" at bounding box center [1266, 776] width 31 height 14
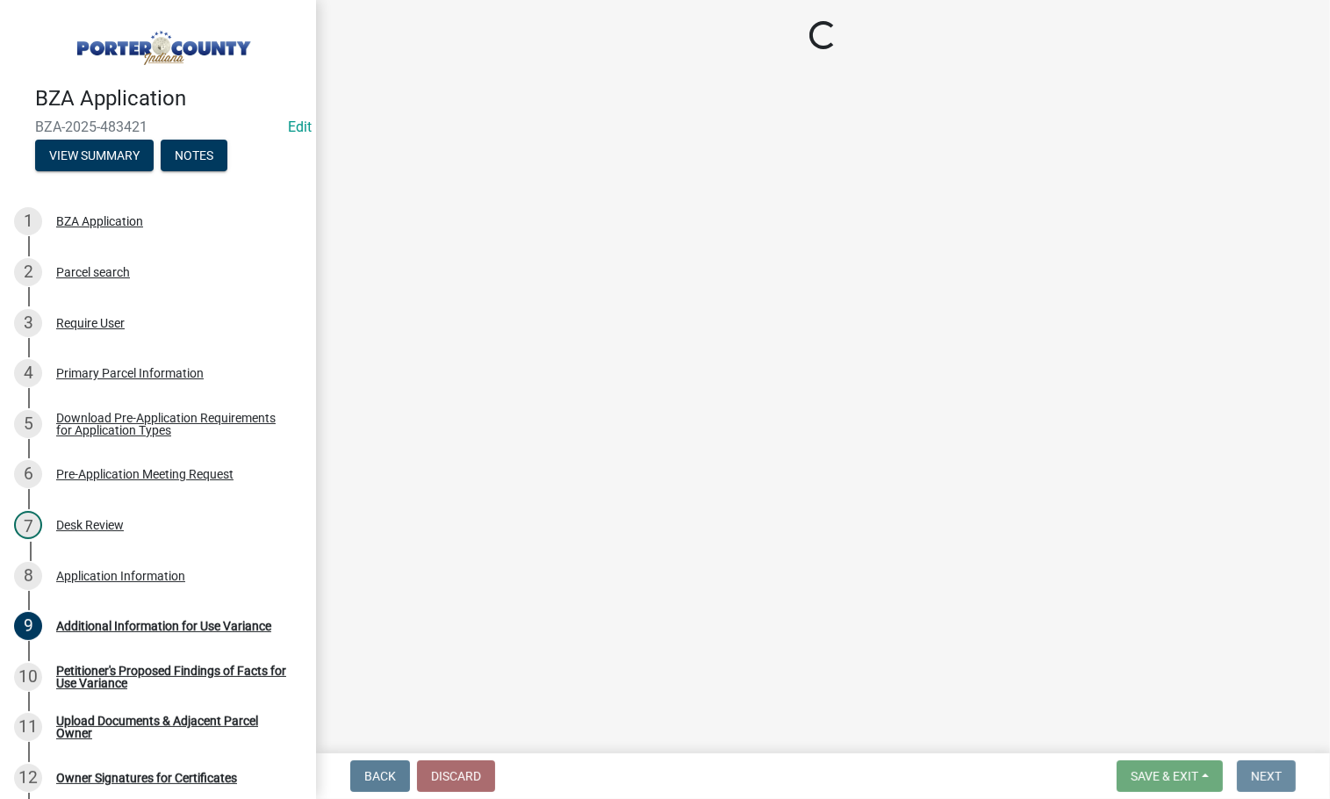
scroll to position [0, 0]
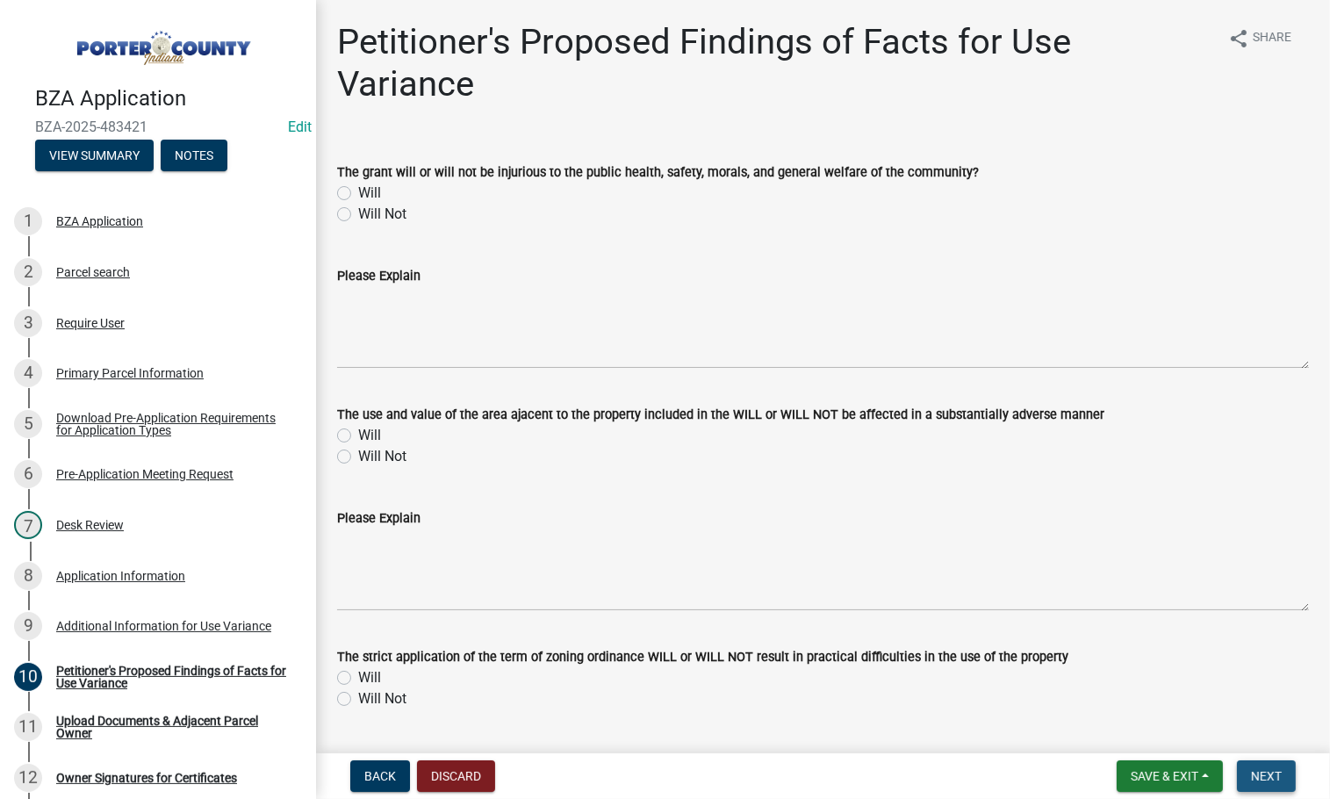
click at [1255, 774] on span "Next" at bounding box center [1266, 776] width 31 height 14
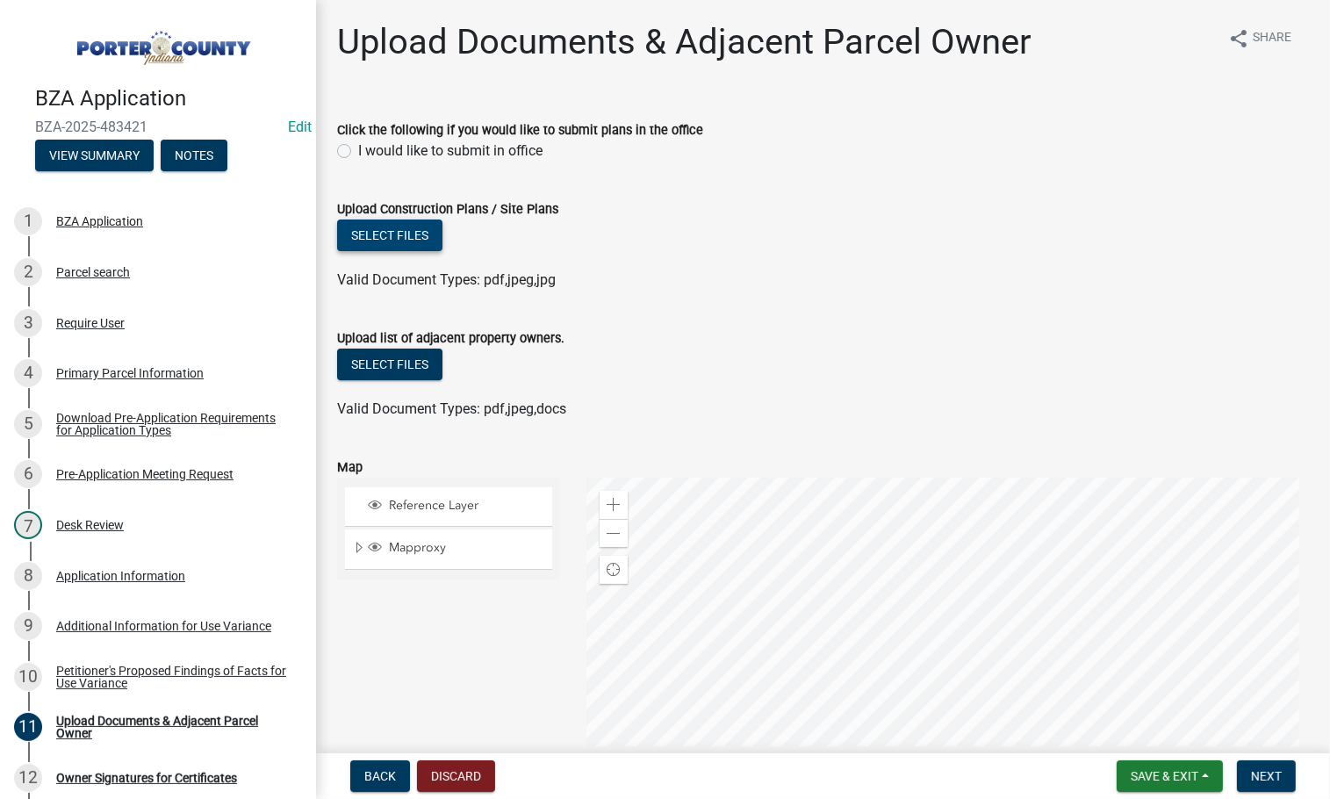
click at [410, 234] on button "Select files" at bounding box center [389, 236] width 105 height 32
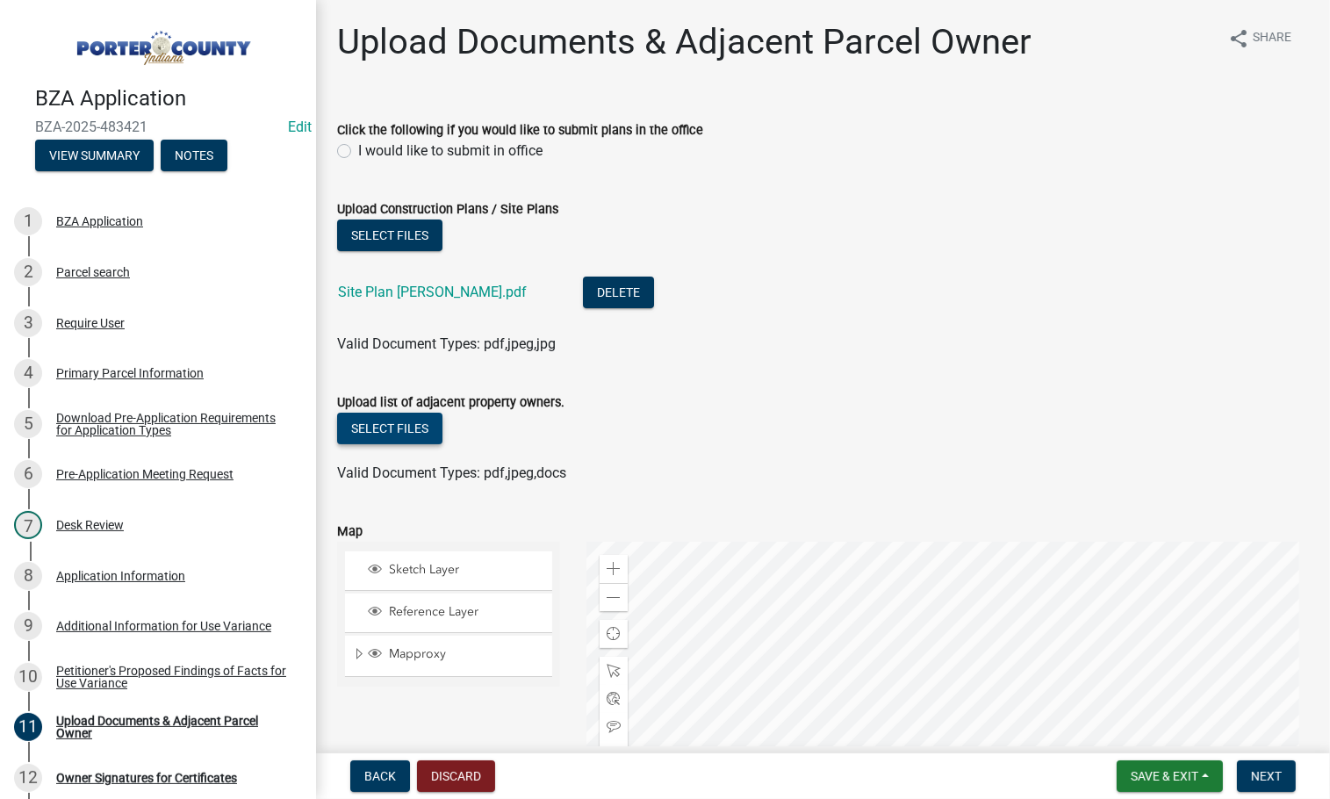
click at [385, 436] on button "Select files" at bounding box center [389, 429] width 105 height 32
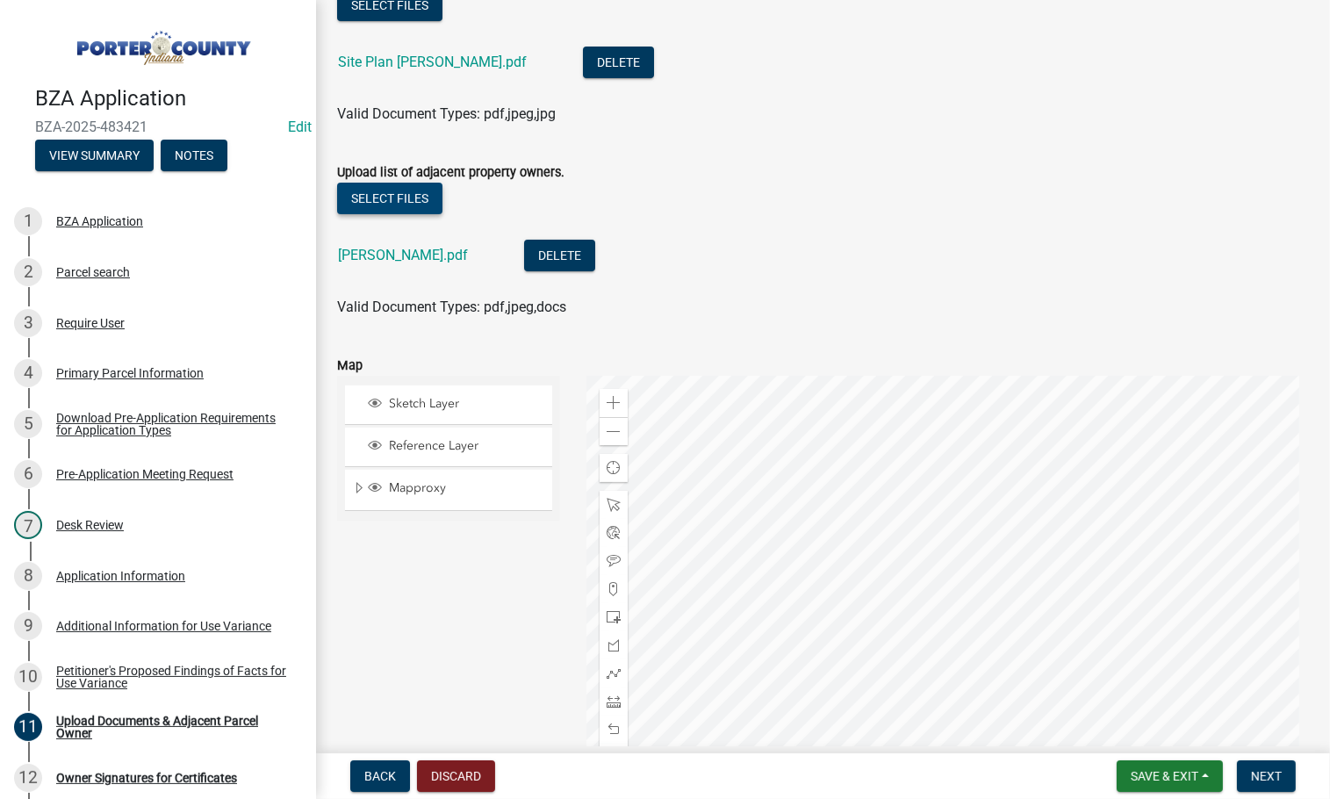
scroll to position [439, 0]
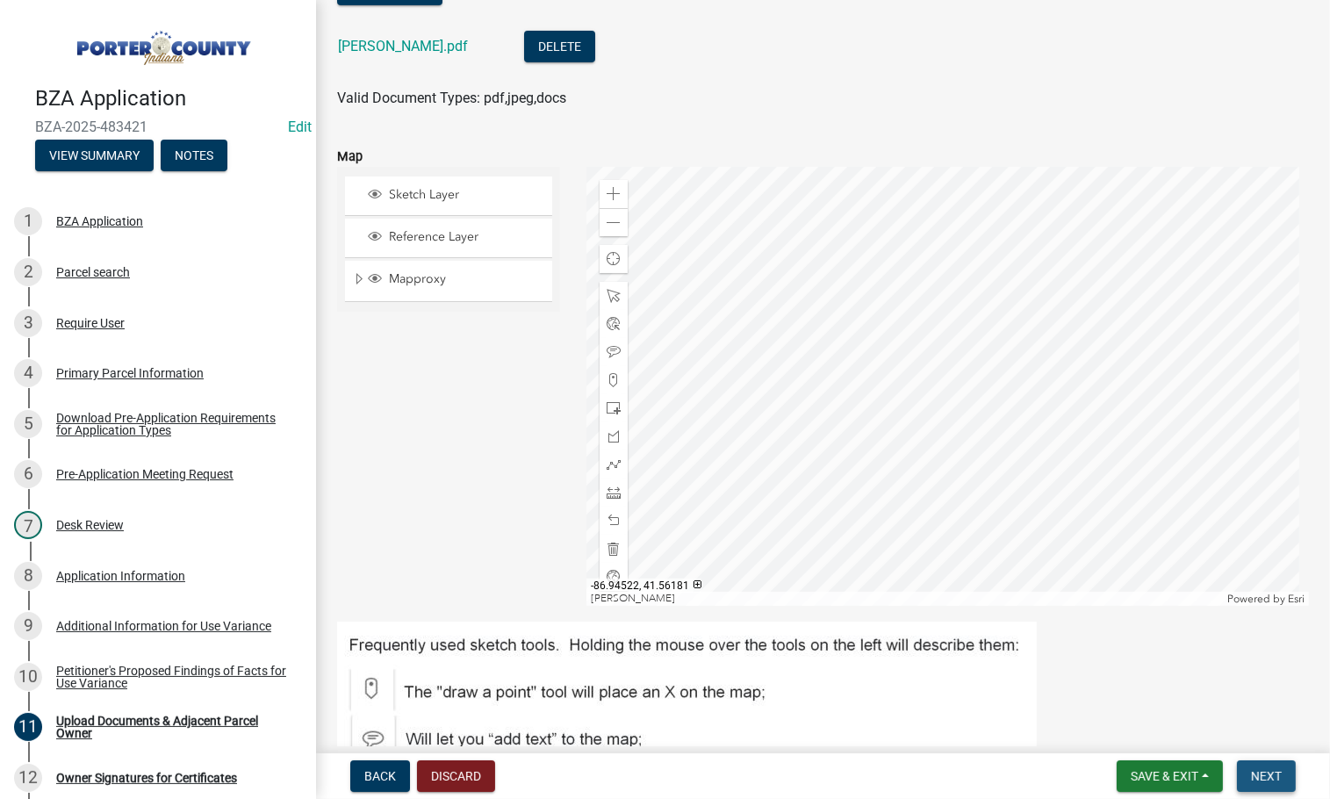
click at [1275, 781] on span "Next" at bounding box center [1266, 776] width 31 height 14
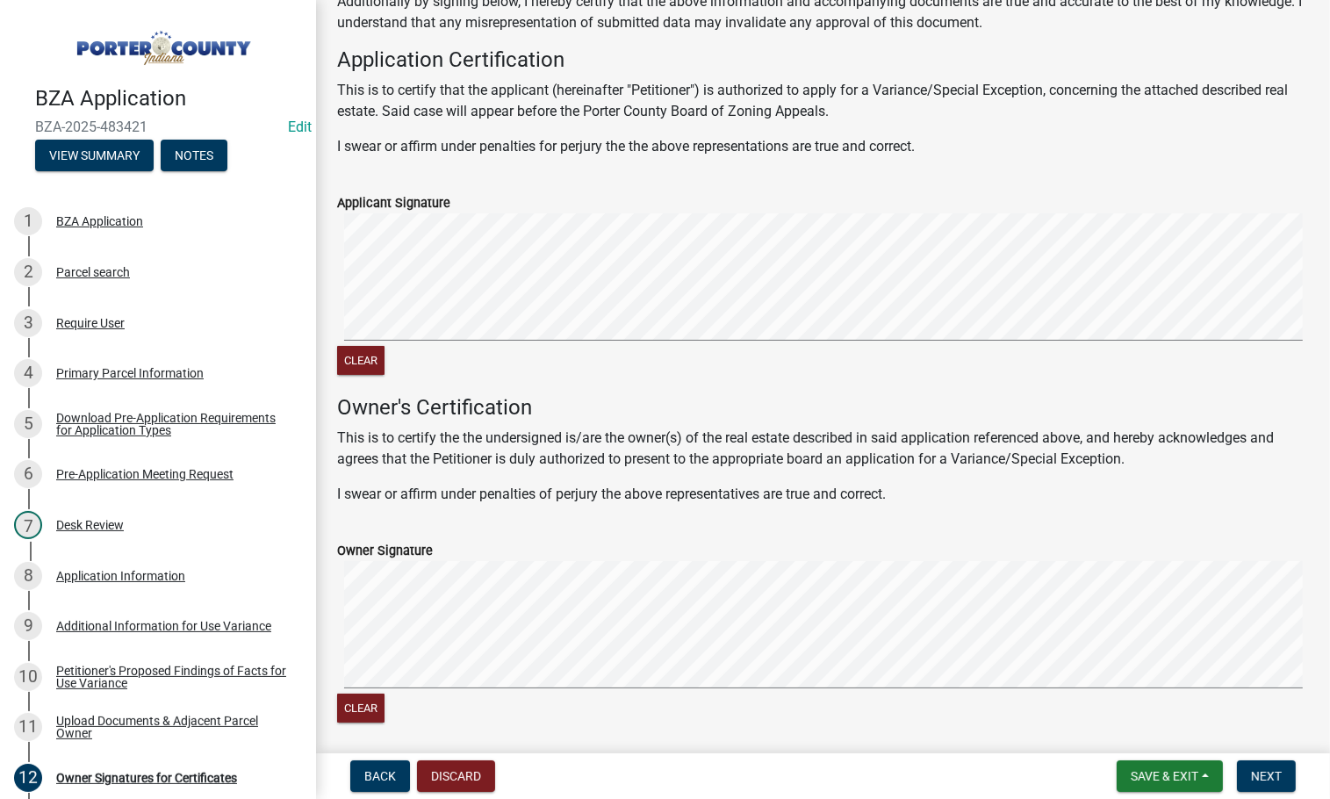
scroll to position [267, 0]
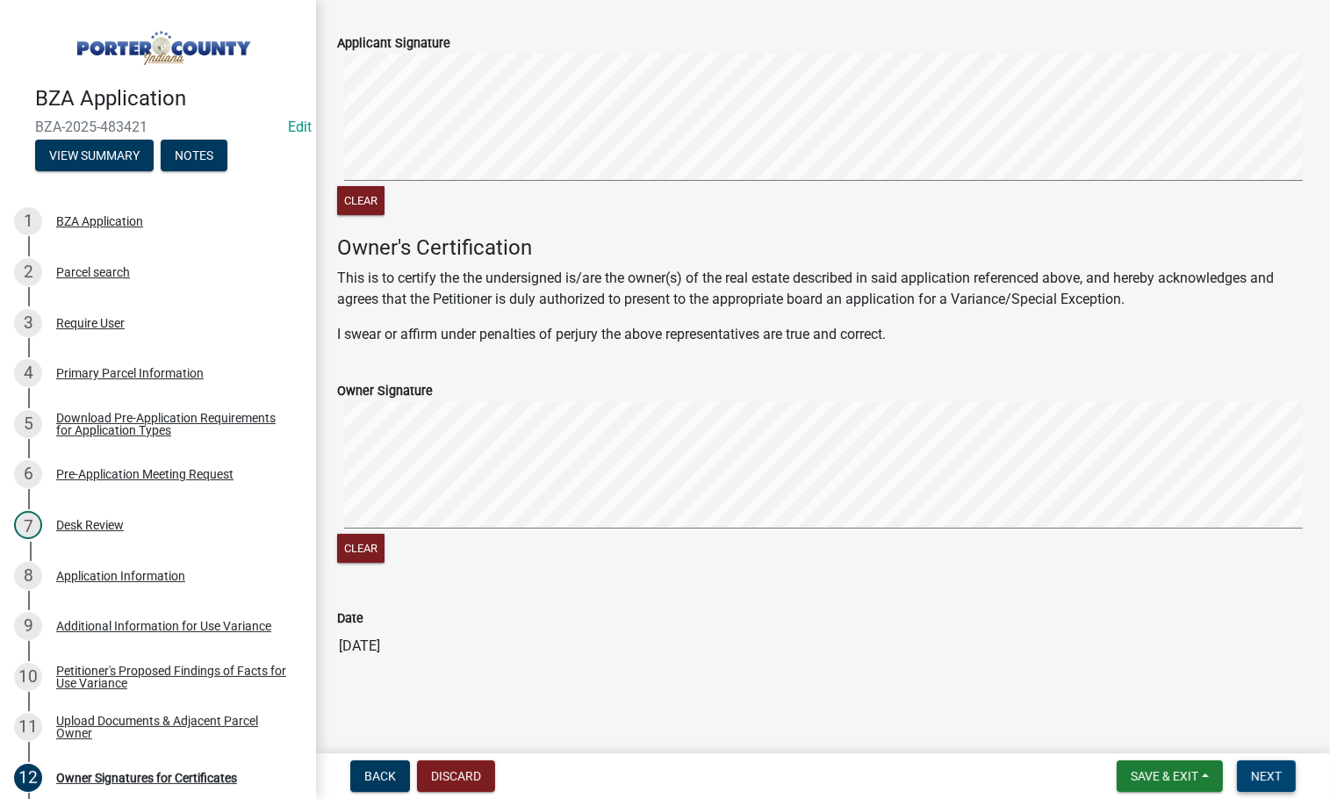
click at [1264, 778] on span "Next" at bounding box center [1266, 776] width 31 height 14
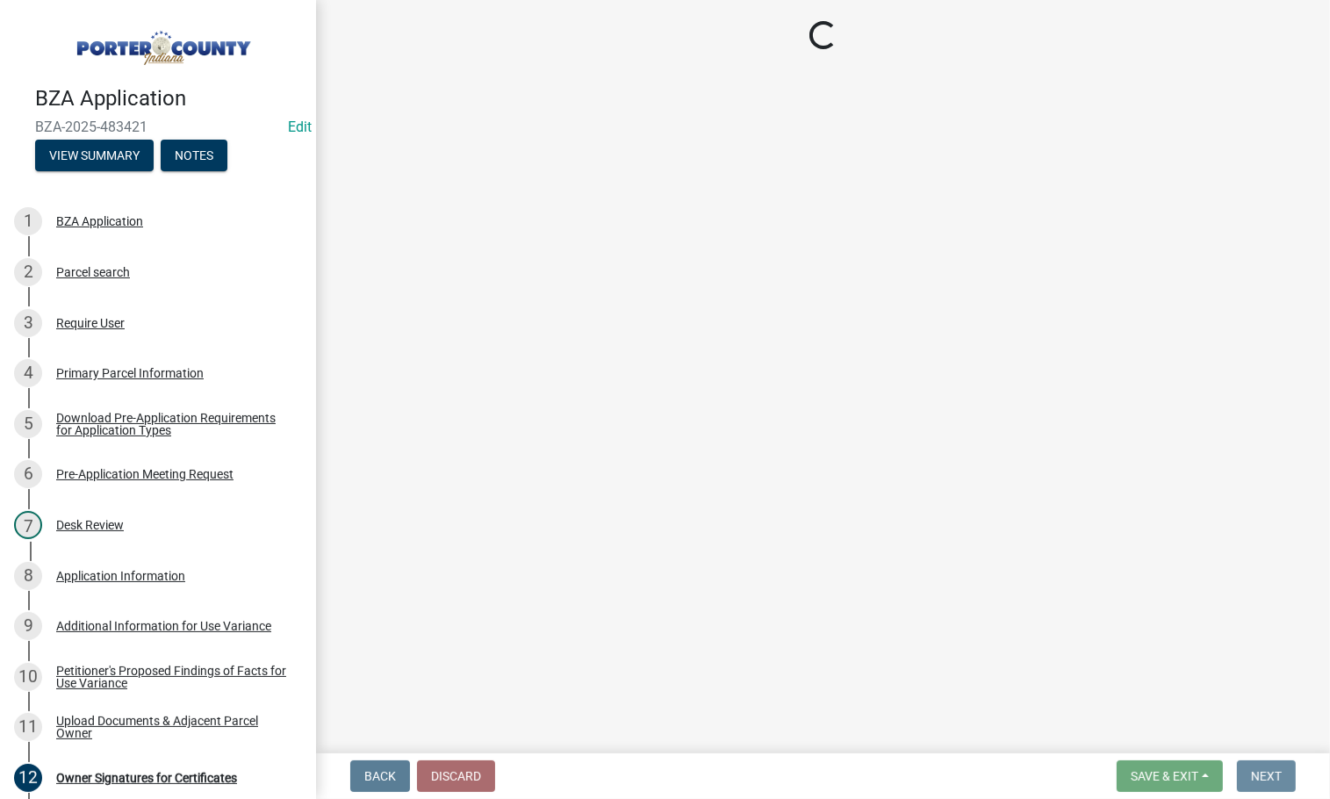
scroll to position [0, 0]
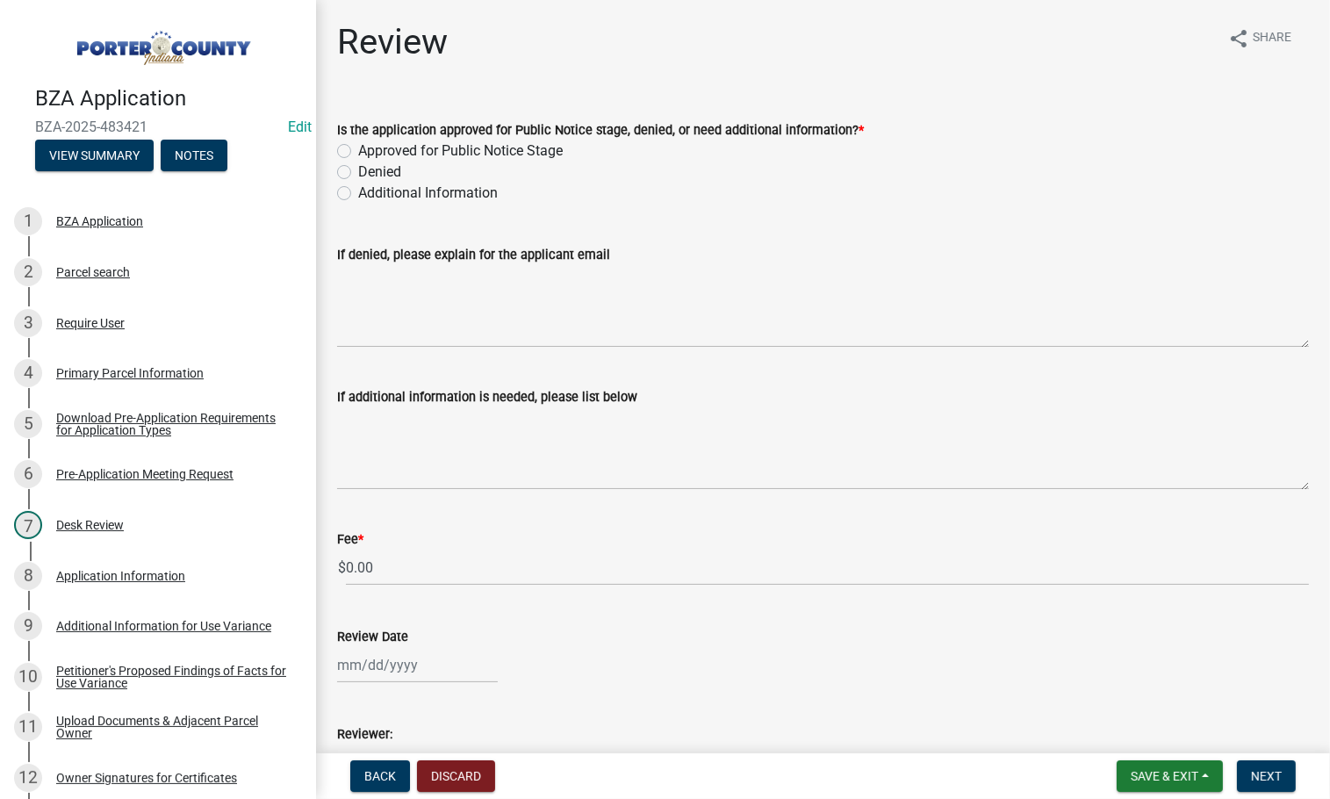
click at [358, 150] on label "Approved for Public Notice Stage" at bounding box center [460, 150] width 205 height 21
click at [358, 150] on input "Approved for Public Notice Stage" at bounding box center [363, 145] width 11 height 11
radio input "true"
click at [412, 574] on input "0.00" at bounding box center [827, 568] width 963 height 36
type input "0"
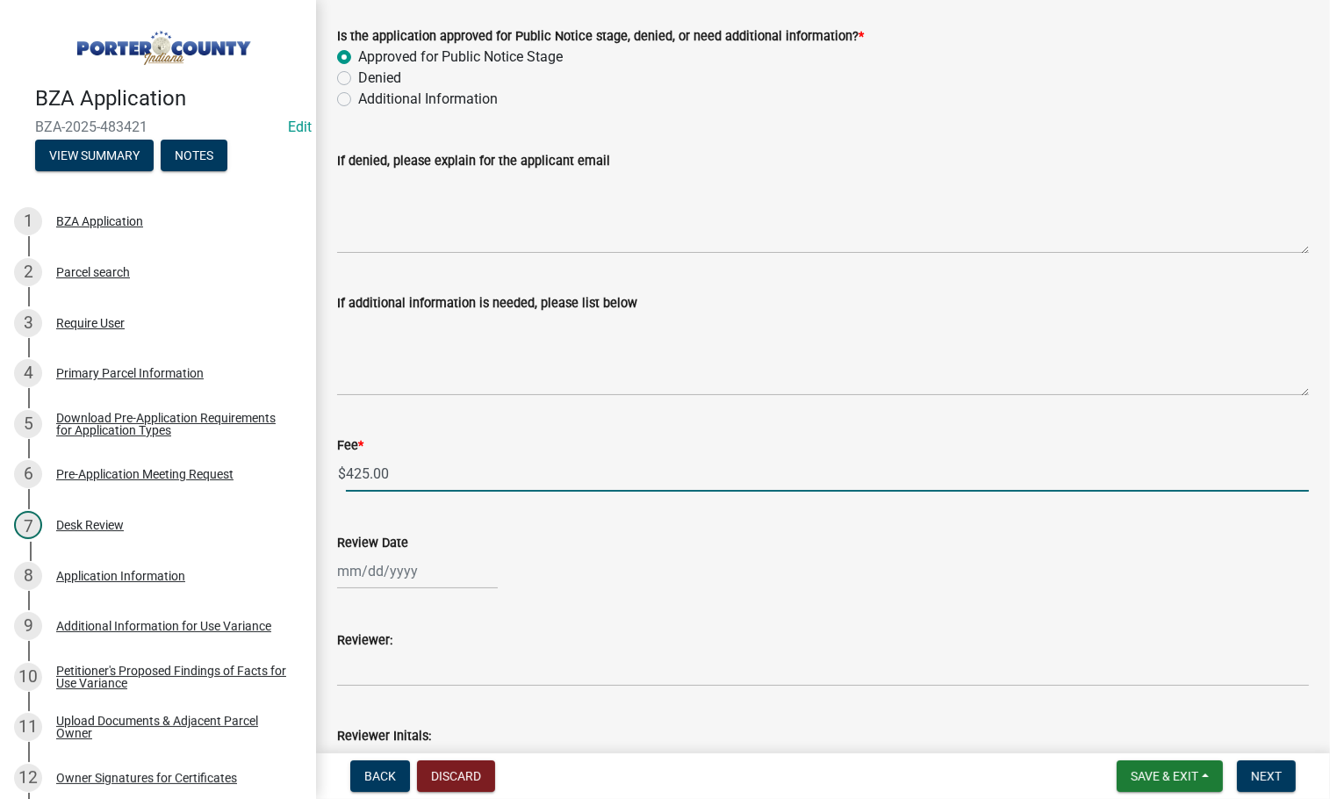
scroll to position [213, 0]
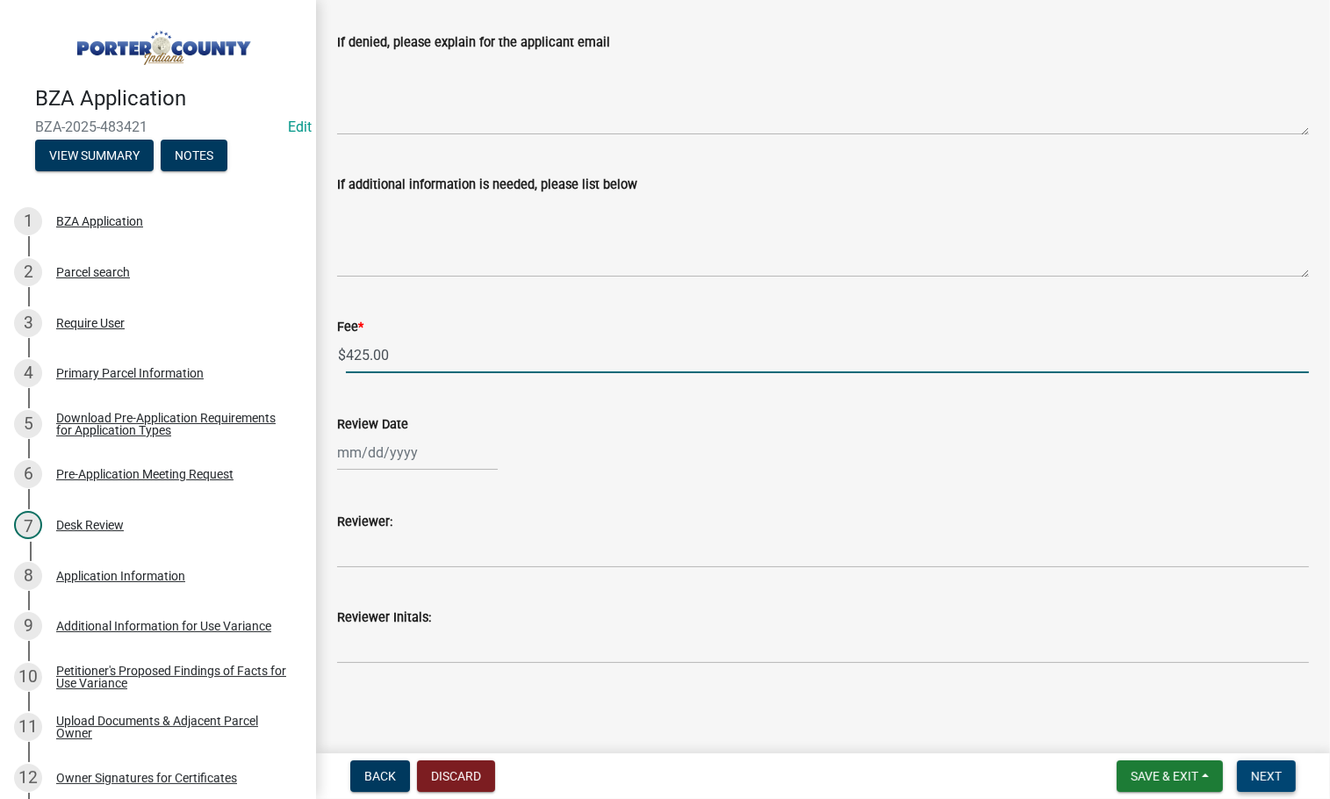
type input "425.00"
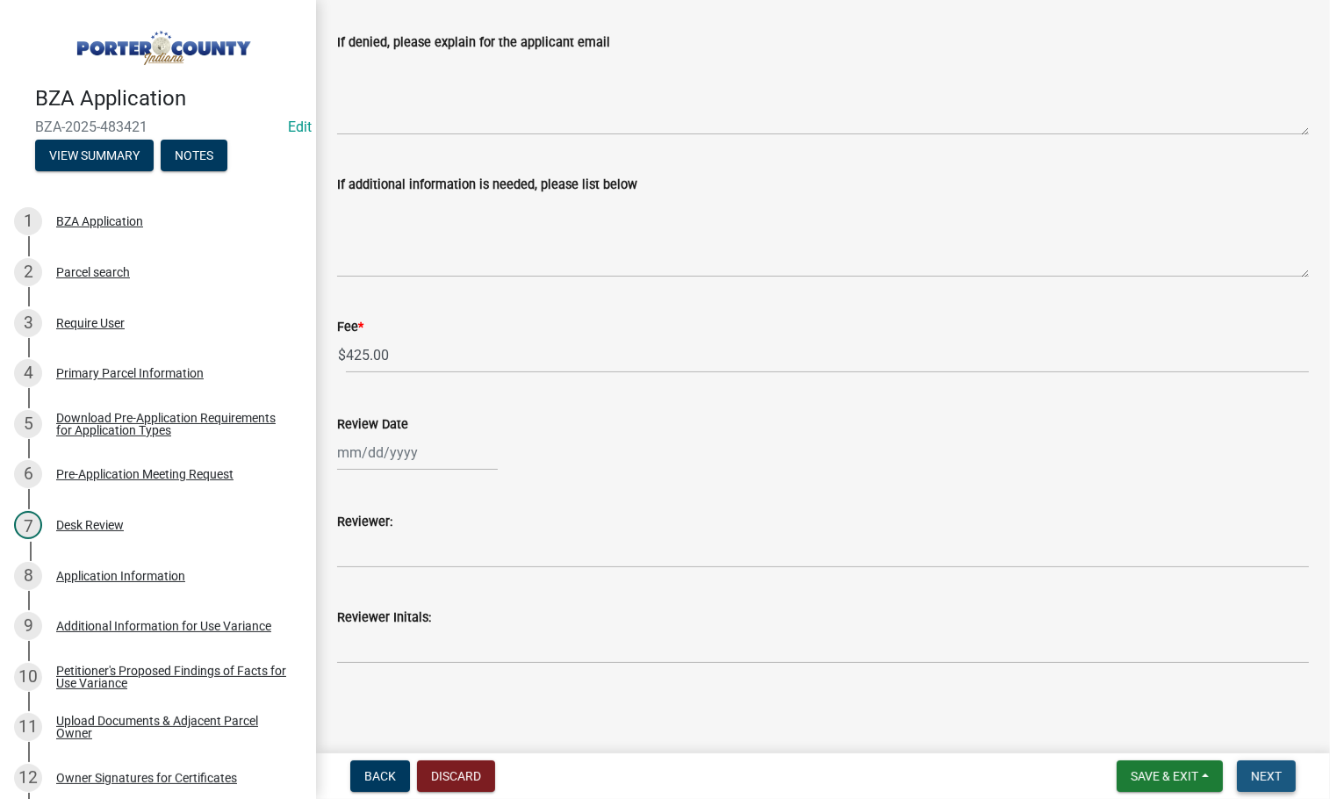
click at [1262, 769] on span "Next" at bounding box center [1266, 776] width 31 height 14
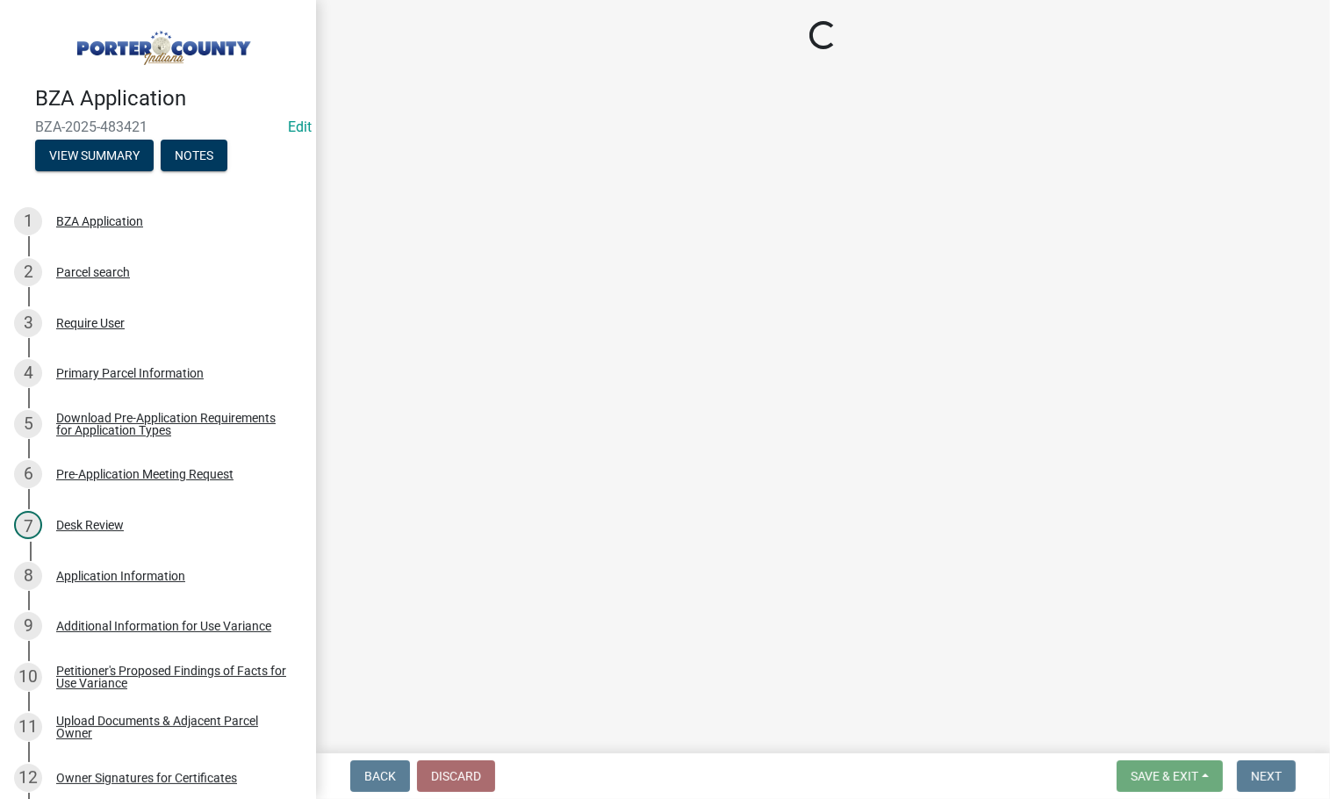
select select "3: 3"
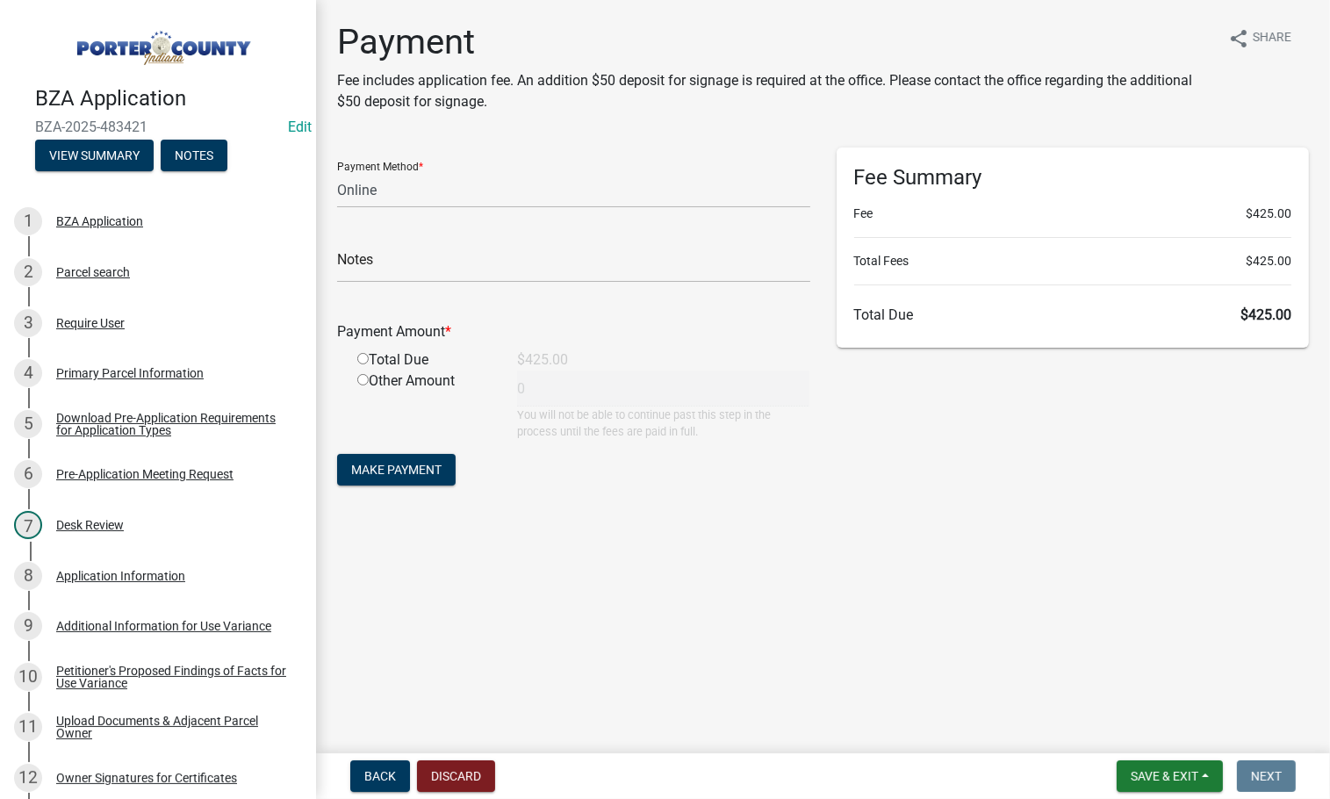
click at [359, 357] on input "radio" at bounding box center [362, 358] width 11 height 11
radio input "true"
type input "425"
click at [444, 192] on select "Credit Card POS Check Cash Online" at bounding box center [573, 190] width 473 height 36
select select "1: 0"
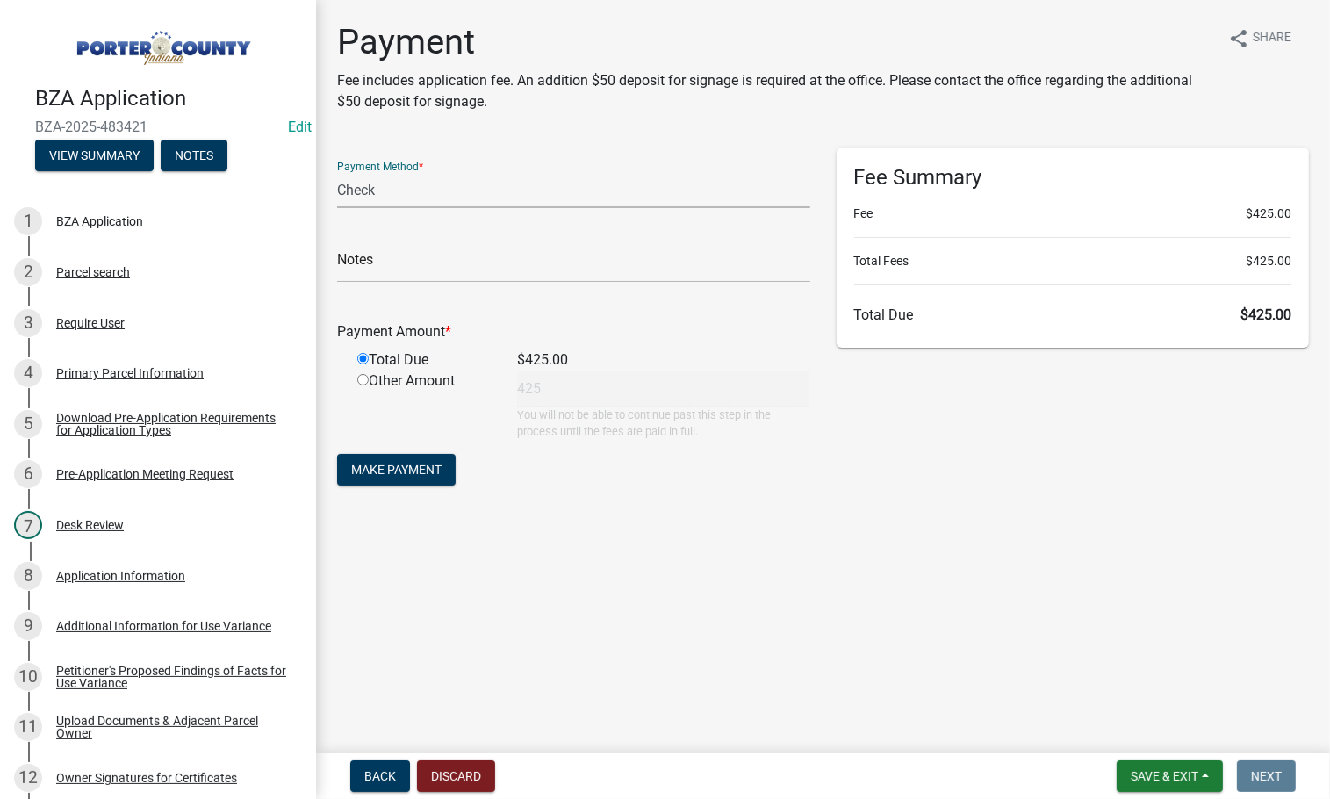
click at [337, 172] on select "Credit Card POS Check Cash Online" at bounding box center [573, 190] width 473 height 36
click at [466, 259] on input "text" at bounding box center [573, 265] width 473 height 36
type input "5071 - [PERSON_NAME]"
click at [386, 475] on span "Make Payment" at bounding box center [396, 470] width 90 height 14
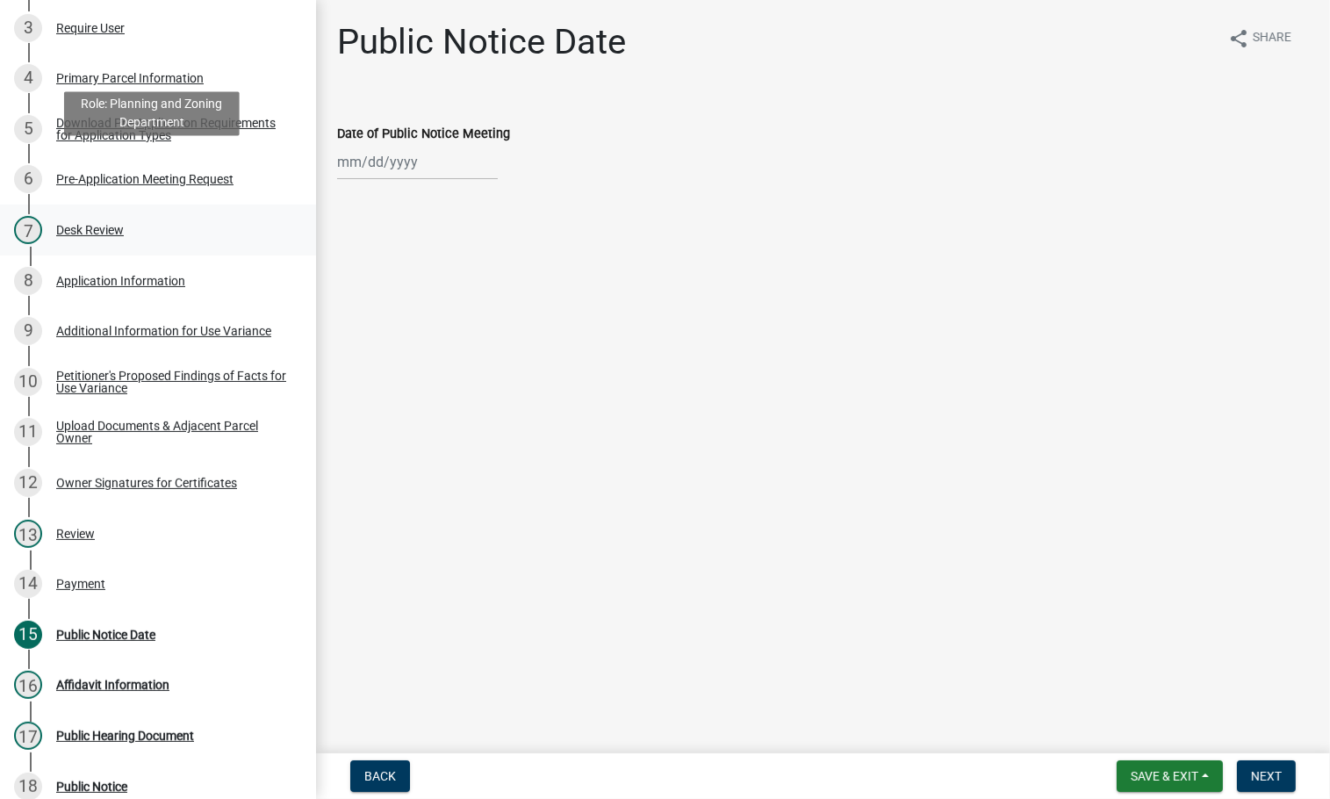
scroll to position [351, 0]
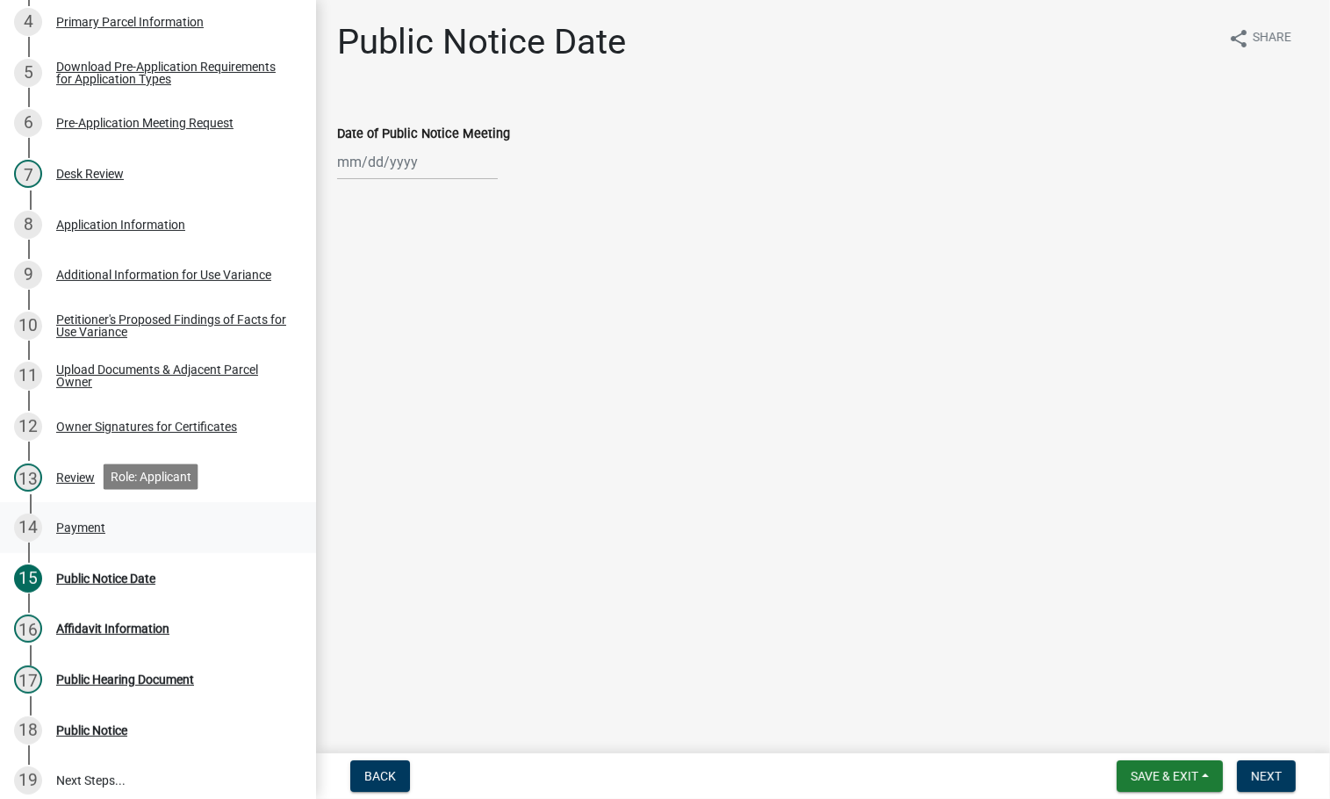
click at [68, 524] on div "Payment" at bounding box center [80, 528] width 49 height 12
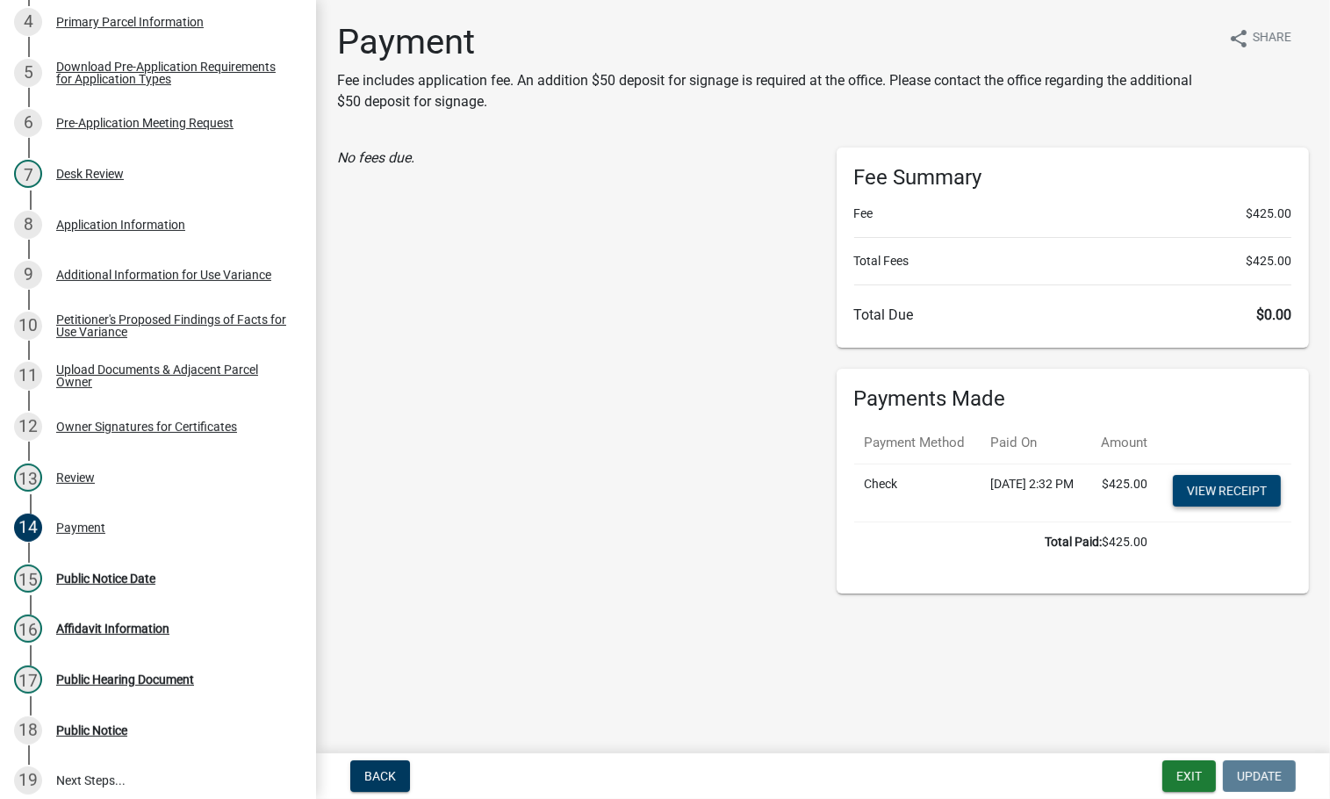
click at [1211, 507] on link "View receipt" at bounding box center [1227, 491] width 108 height 32
